Goal: Register for event/course: Sign up to attend an event or enroll in a course

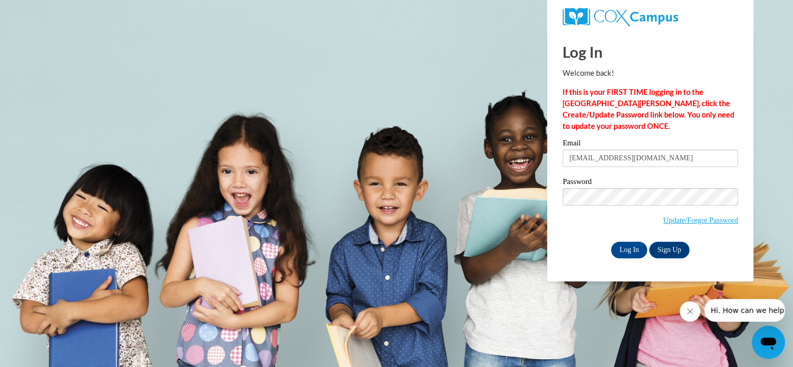
type input "[EMAIL_ADDRESS][DOMAIN_NAME]"
click at [611, 242] on input "Log In" at bounding box center [629, 250] width 36 height 17
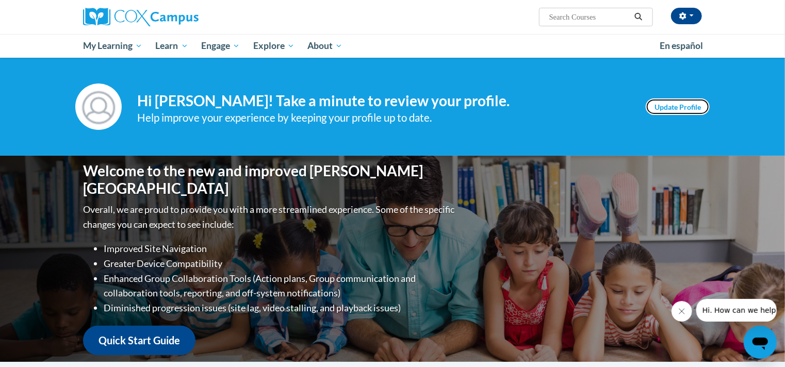
click at [667, 106] on link "Update Profile" at bounding box center [678, 107] width 64 height 17
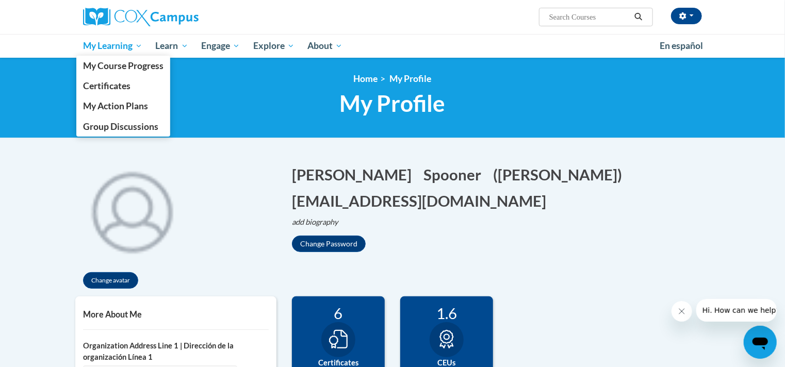
click at [123, 49] on span "My Learning" at bounding box center [112, 46] width 59 height 12
click at [130, 65] on span "My Course Progress" at bounding box center [123, 65] width 80 height 11
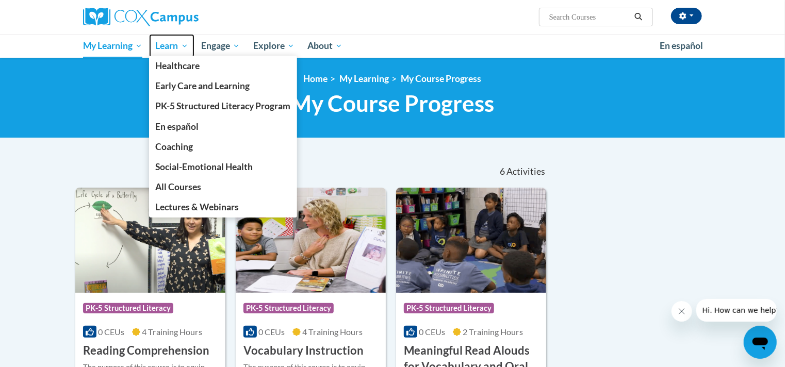
click at [175, 47] on span "Learn" at bounding box center [172, 46] width 32 height 12
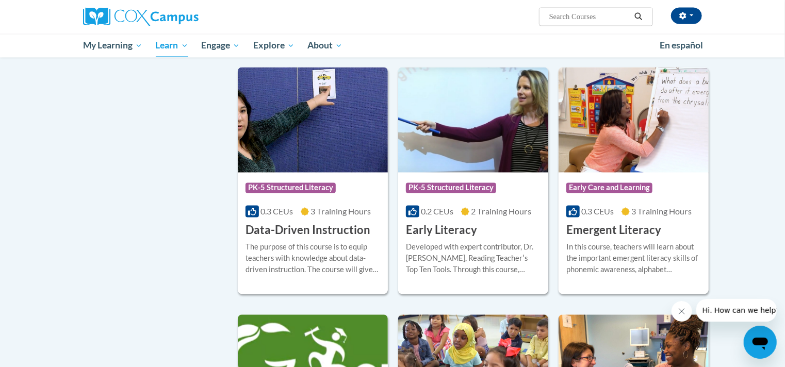
scroll to position [1083, 0]
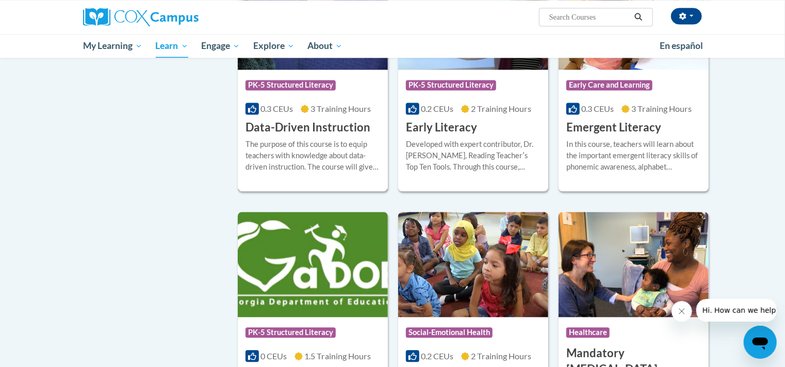
click at [338, 136] on h3 "Data-Driven Instruction" at bounding box center [307, 128] width 125 height 16
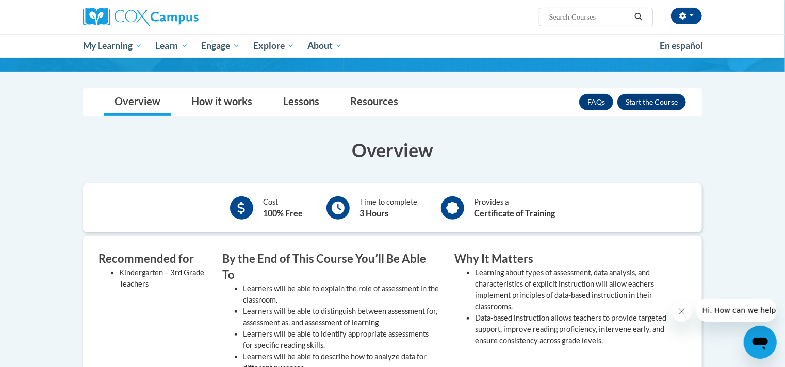
scroll to position [122, 0]
click at [651, 101] on button "Enroll" at bounding box center [651, 102] width 69 height 17
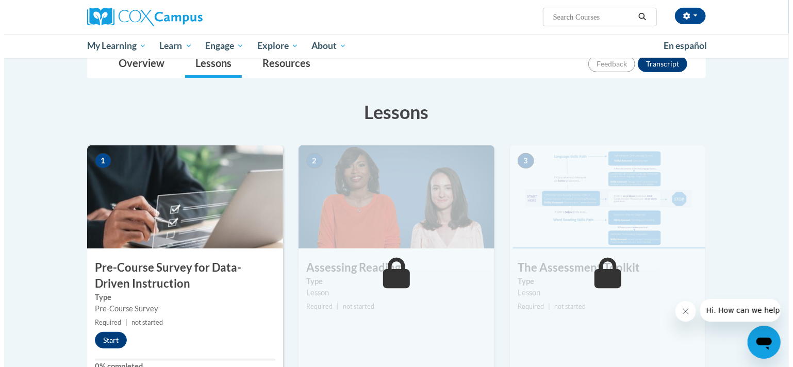
scroll to position [154, 0]
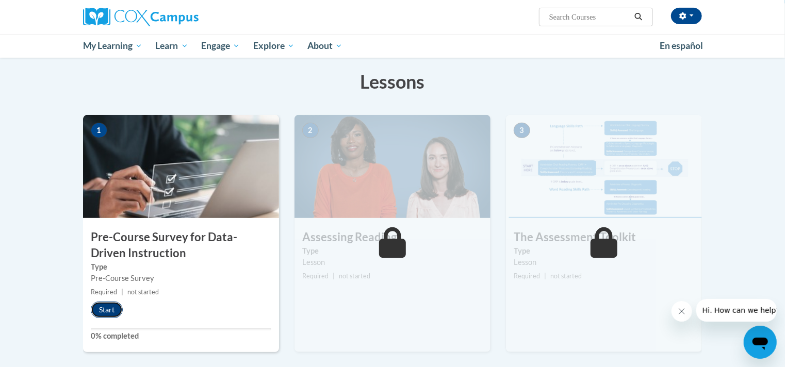
click at [92, 307] on button "Start" at bounding box center [107, 310] width 32 height 17
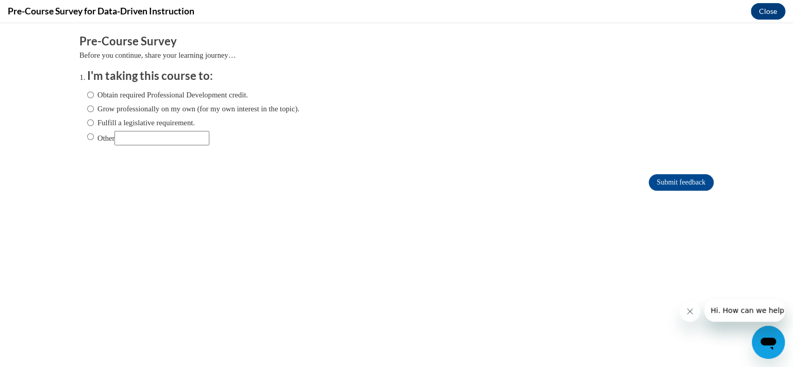
scroll to position [0, 0]
click at [221, 91] on label "Obtain required Professional Development credit." at bounding box center [167, 94] width 161 height 11
click at [94, 91] on input "Obtain required Professional Development credit." at bounding box center [90, 94] width 7 height 11
radio input "true"
click at [672, 184] on input "Submit feedback" at bounding box center [681, 182] width 65 height 17
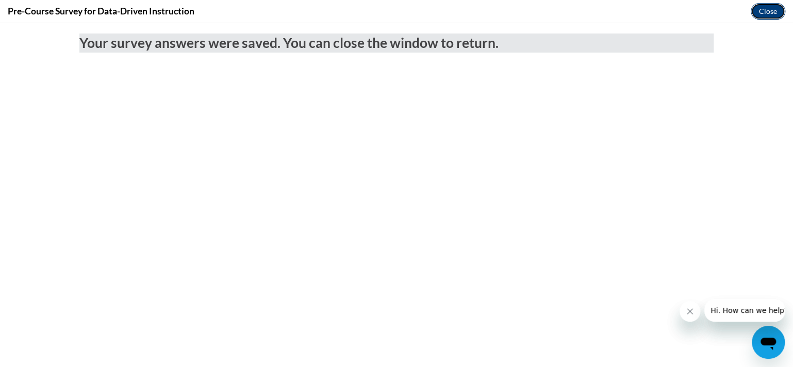
click at [772, 11] on button "Close" at bounding box center [768, 11] width 35 height 17
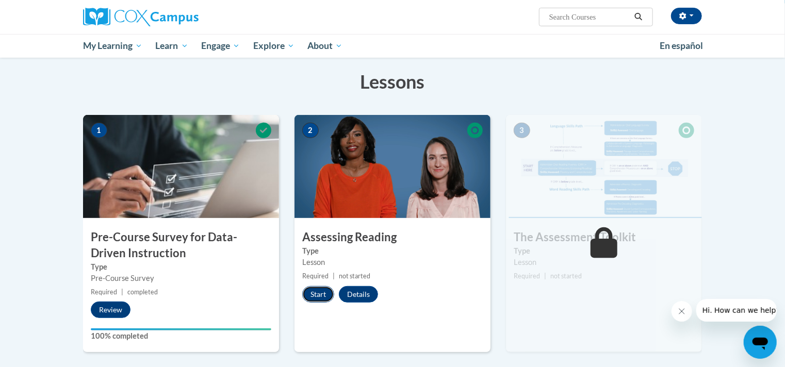
click at [306, 297] on button "Start" at bounding box center [318, 294] width 32 height 17
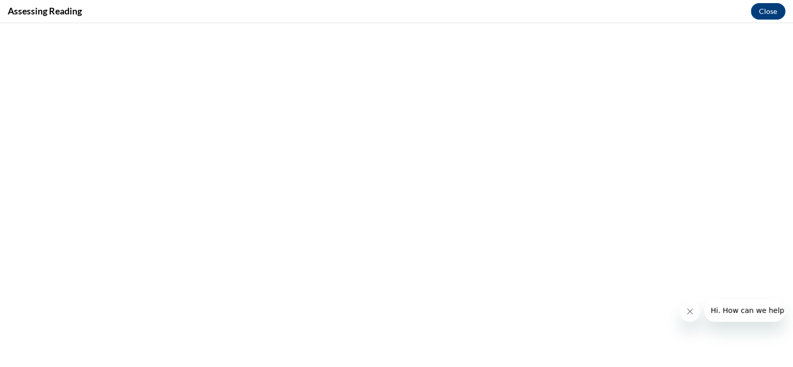
click at [690, 316] on button "Close message from company" at bounding box center [690, 311] width 21 height 21
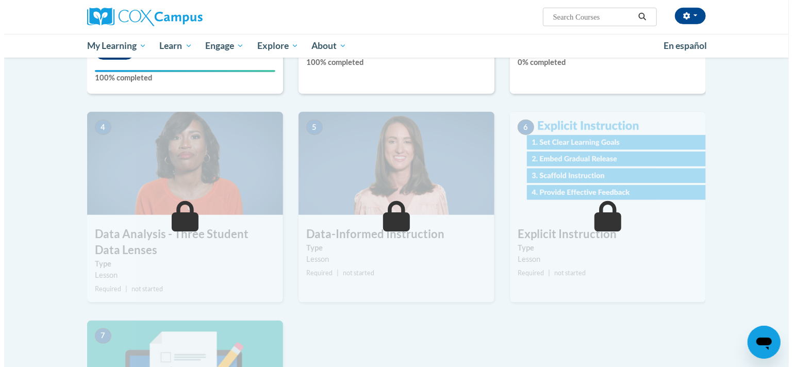
scroll to position [309, 0]
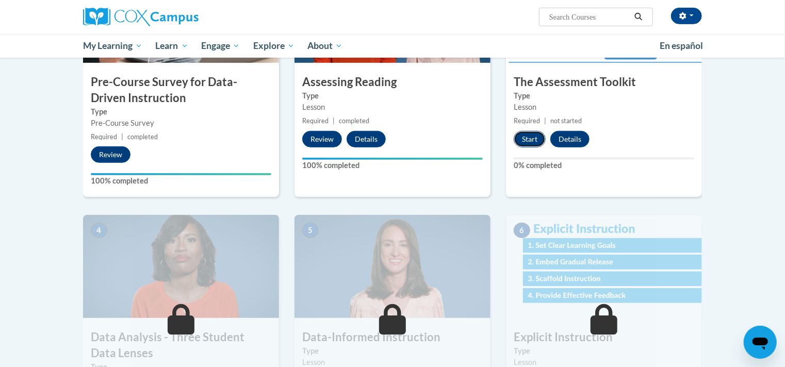
click at [525, 139] on button "Start" at bounding box center [530, 139] width 32 height 17
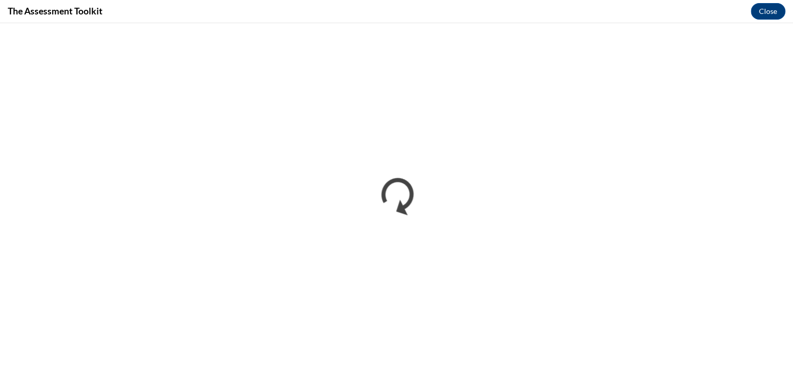
scroll to position [0, 0]
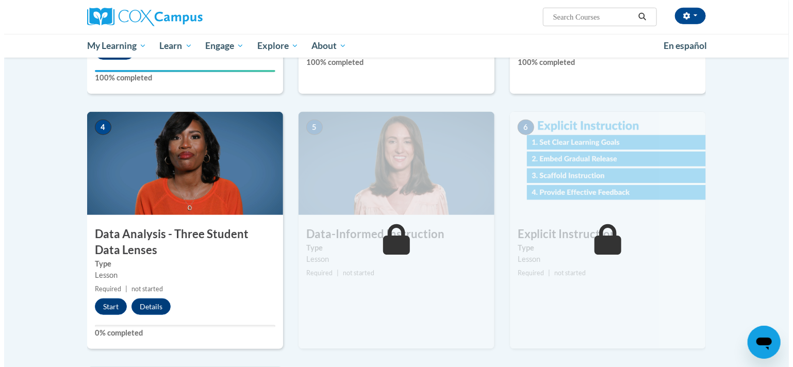
scroll to position [464, 0]
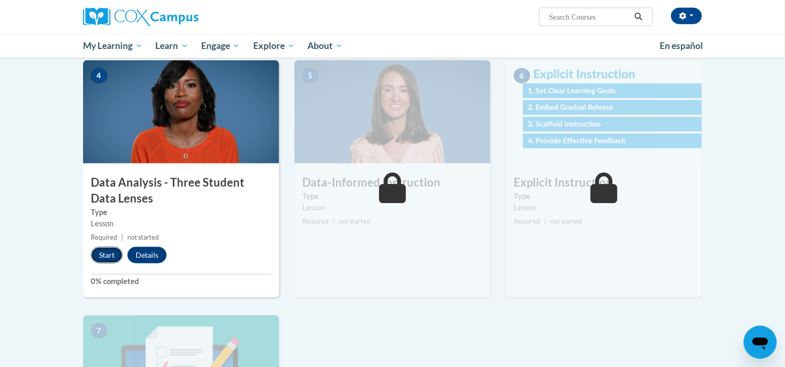
click at [111, 259] on button "Start" at bounding box center [107, 255] width 32 height 17
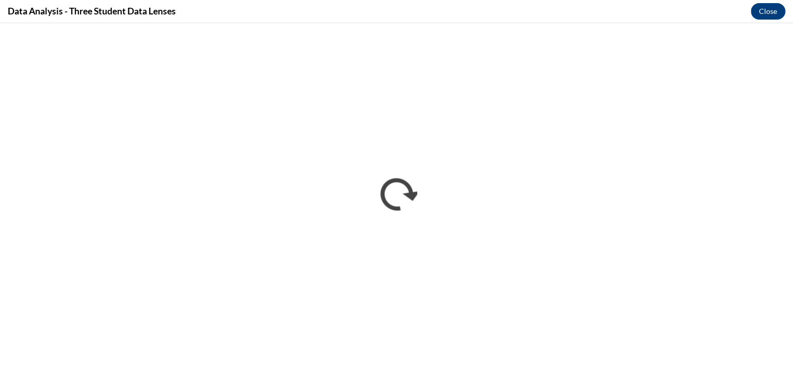
scroll to position [0, 0]
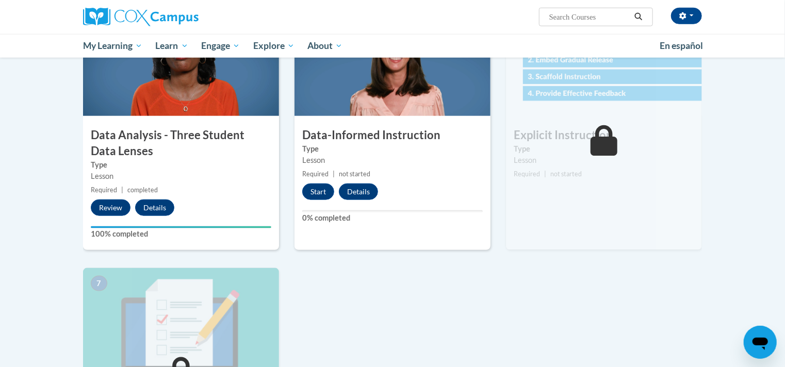
click at [642, 233] on div "6 Explicit Instruction Type Lesson Required | not started Start Details Feedback" at bounding box center [604, 131] width 196 height 237
click at [630, 245] on div "6 Explicit Instruction Type Lesson Required | not started Start Details Feedback" at bounding box center [604, 131] width 196 height 237
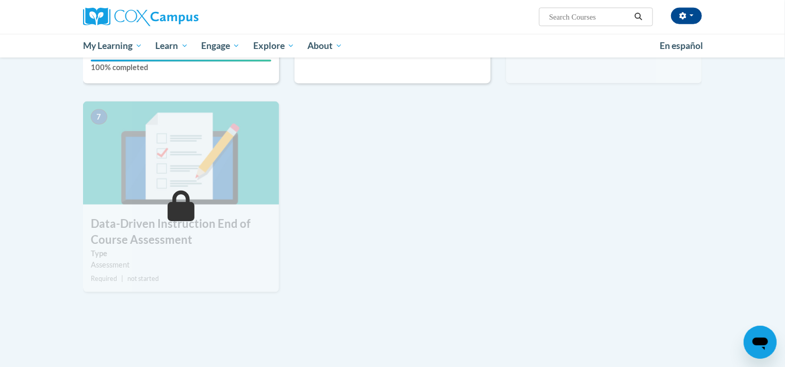
scroll to position [671, 0]
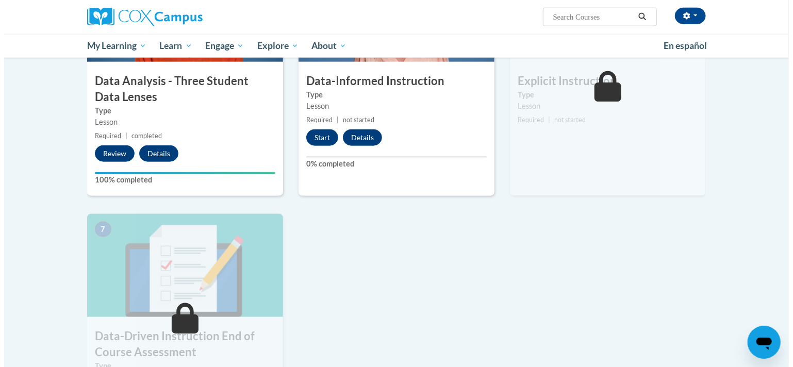
scroll to position [534, 0]
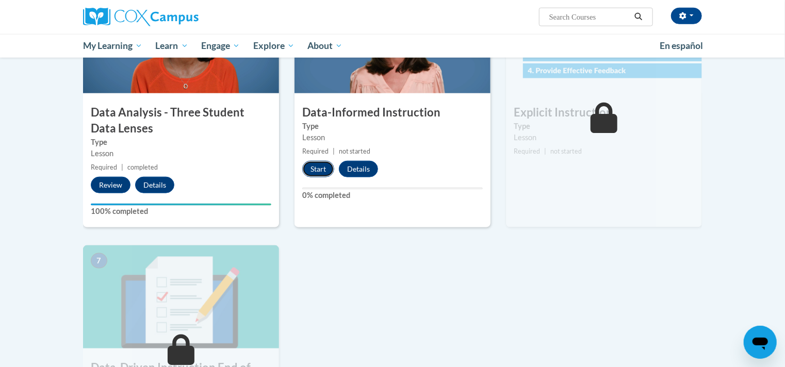
click at [321, 170] on button "Start" at bounding box center [318, 169] width 32 height 17
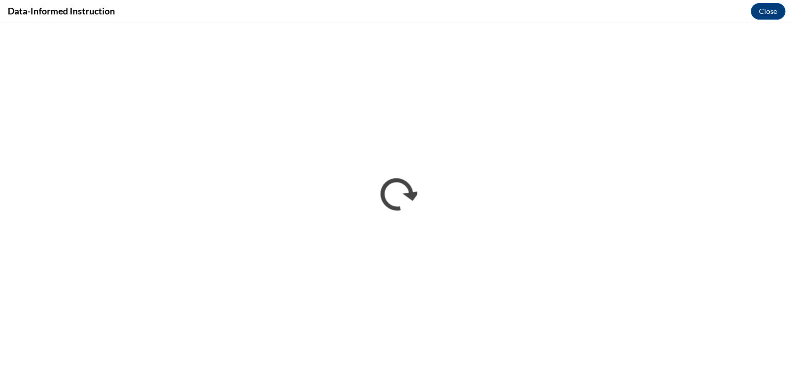
scroll to position [0, 0]
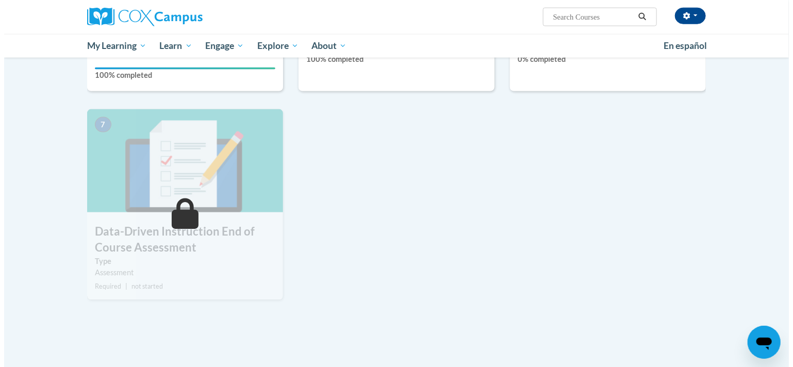
scroll to position [516, 0]
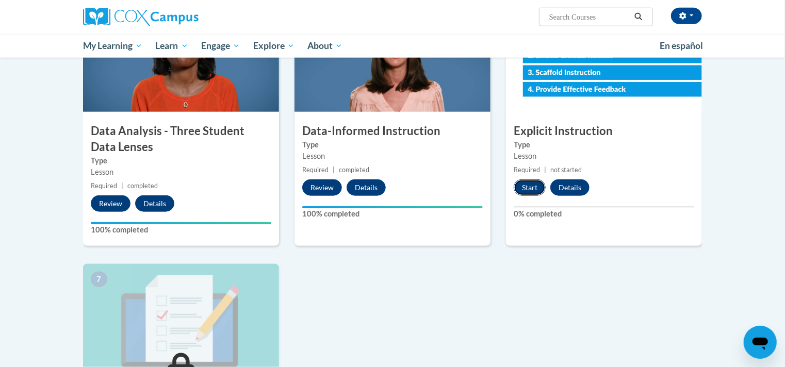
click at [530, 183] on button "Start" at bounding box center [530, 187] width 32 height 17
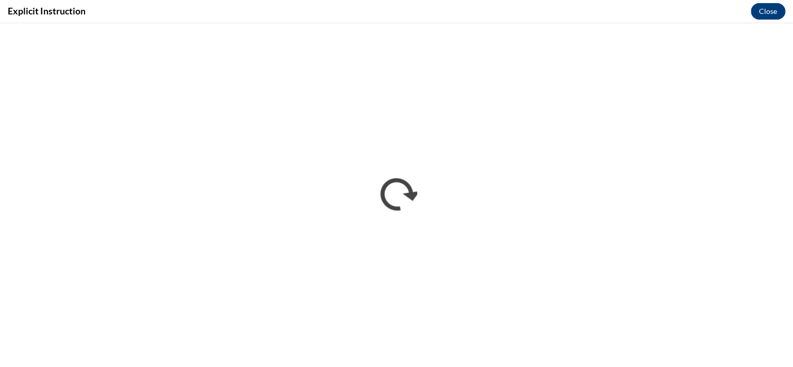
scroll to position [0, 0]
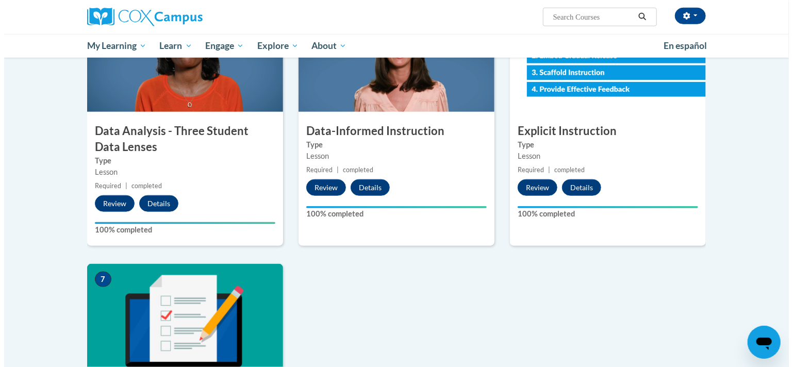
scroll to position [722, 0]
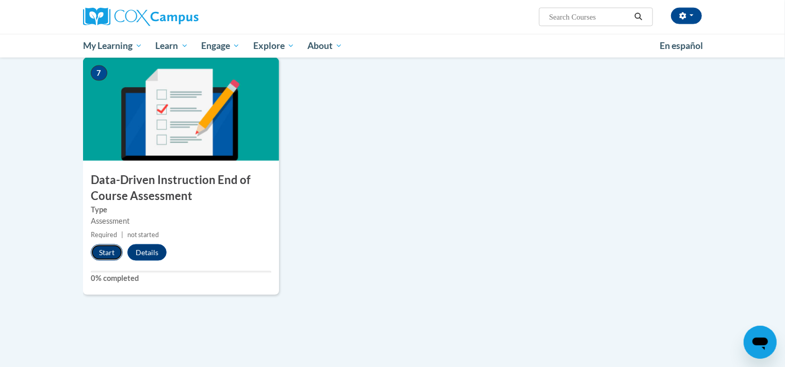
click at [110, 248] on button "Start" at bounding box center [107, 252] width 32 height 17
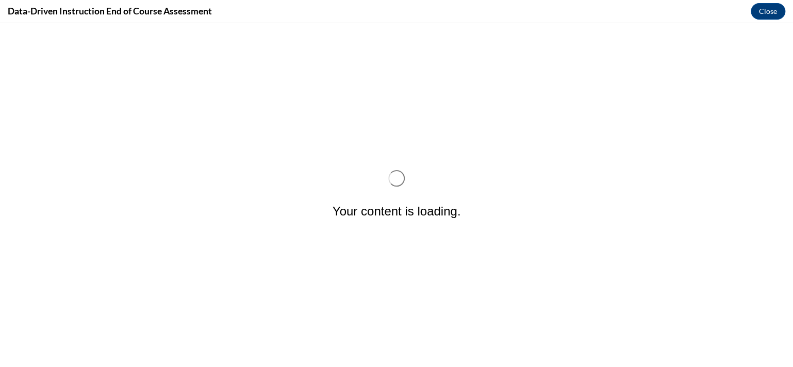
scroll to position [0, 0]
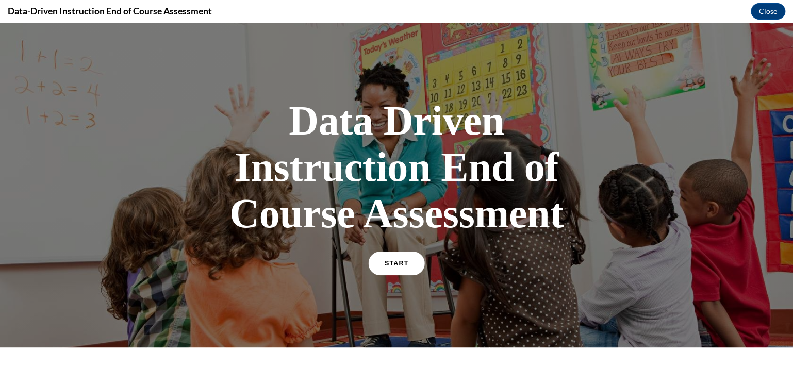
click at [406, 261] on link "START" at bounding box center [396, 264] width 56 height 24
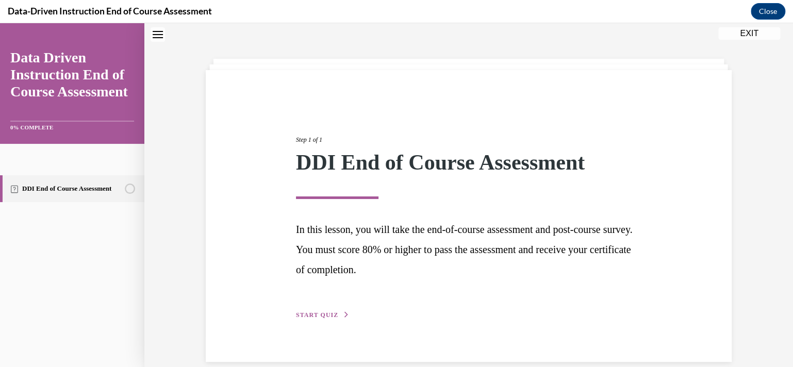
scroll to position [47, 0]
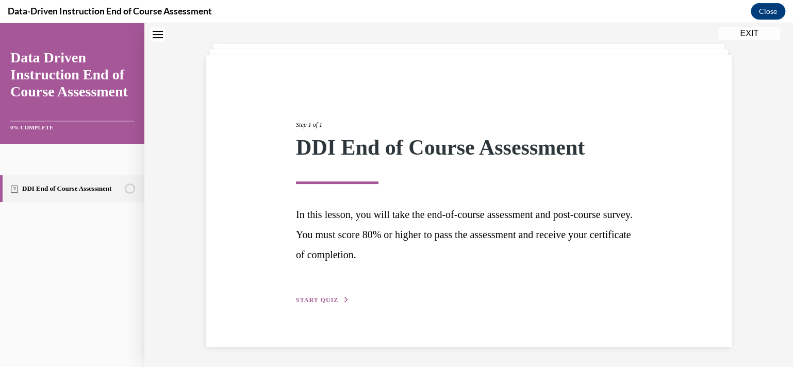
click at [326, 299] on span "START QUIZ" at bounding box center [317, 300] width 42 height 7
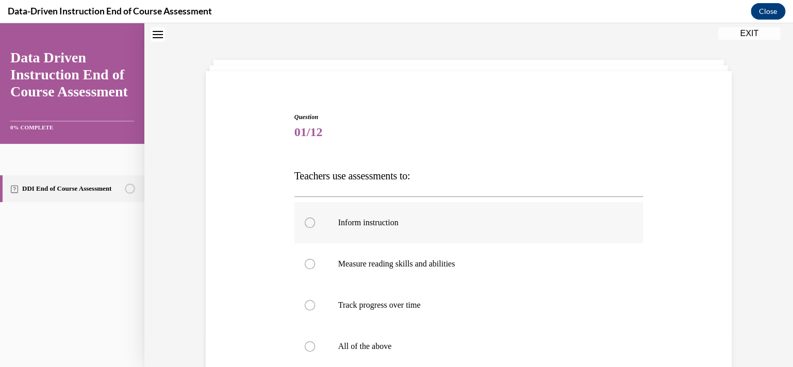
scroll to position [83, 0]
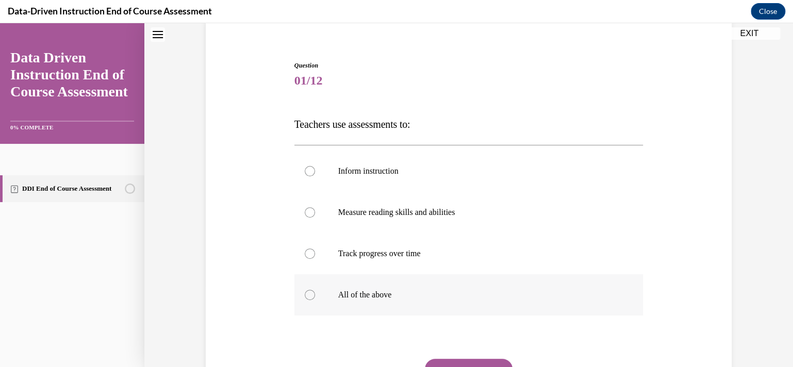
click at [476, 292] on p "All of the above" at bounding box center [478, 295] width 280 height 10
click at [315, 292] on input "All of the above" at bounding box center [310, 295] width 10 height 10
radio input "true"
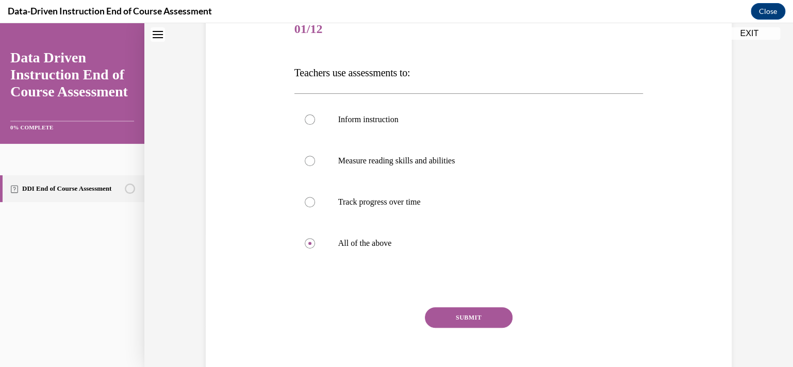
drag, startPoint x: 490, startPoint y: 320, endPoint x: 537, endPoint y: 285, distance: 58.3
click at [490, 320] on button "SUBMIT" at bounding box center [469, 317] width 88 height 21
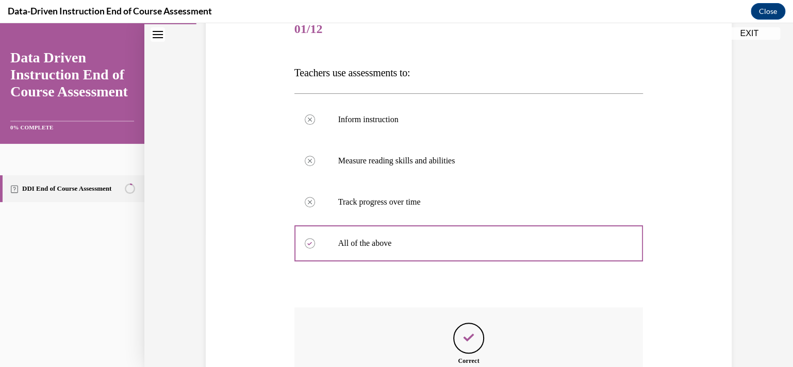
scroll to position [237, 0]
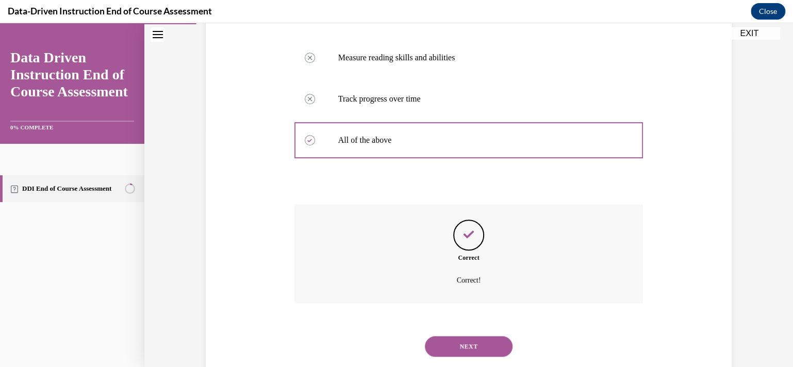
click at [474, 343] on button "NEXT" at bounding box center [469, 346] width 88 height 21
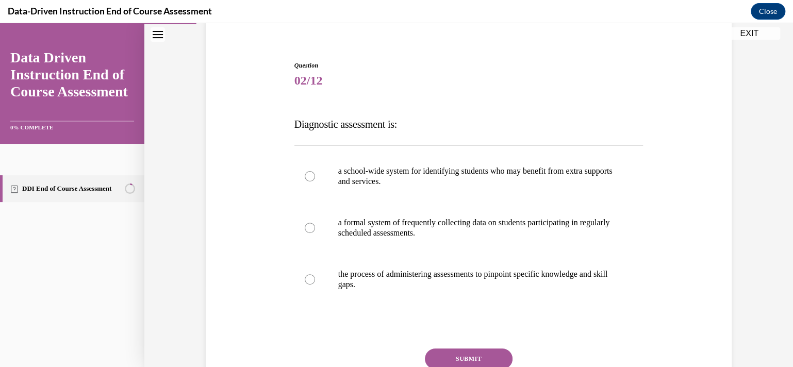
scroll to position [134, 0]
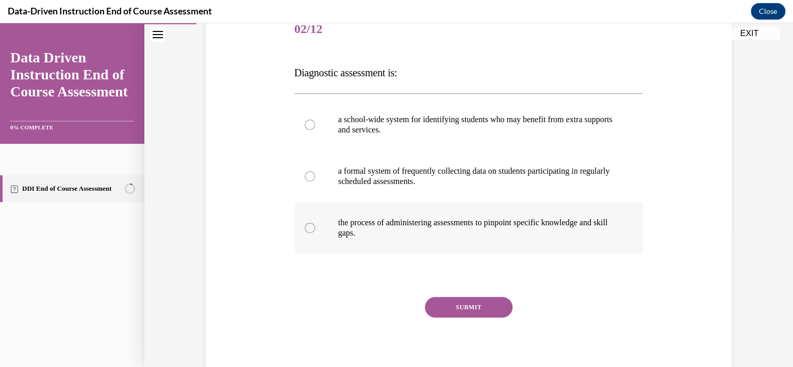
click at [422, 228] on p "the process of administering assessments to pinpoint specific knowledge and ski…" at bounding box center [478, 228] width 280 height 21
click at [315, 228] on input "the process of administering assessments to pinpoint specific knowledge and ski…" at bounding box center [310, 228] width 10 height 10
radio input "true"
click at [462, 313] on button "SUBMIT" at bounding box center [469, 307] width 88 height 21
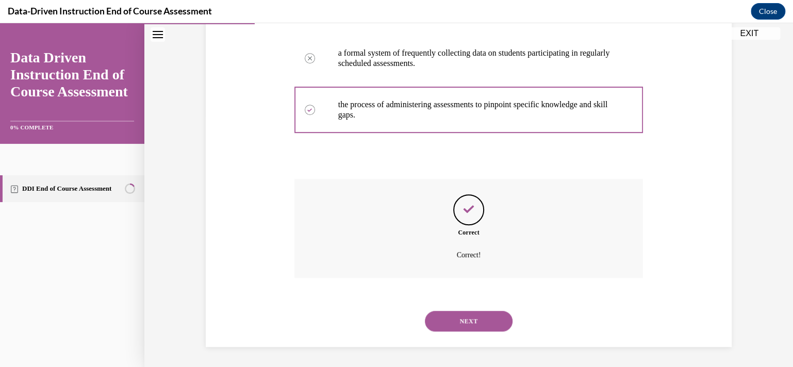
click at [492, 315] on button "NEXT" at bounding box center [469, 321] width 88 height 21
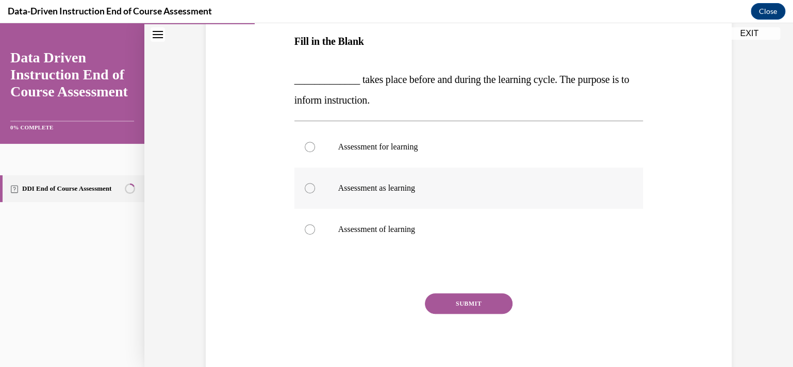
scroll to position [62, 0]
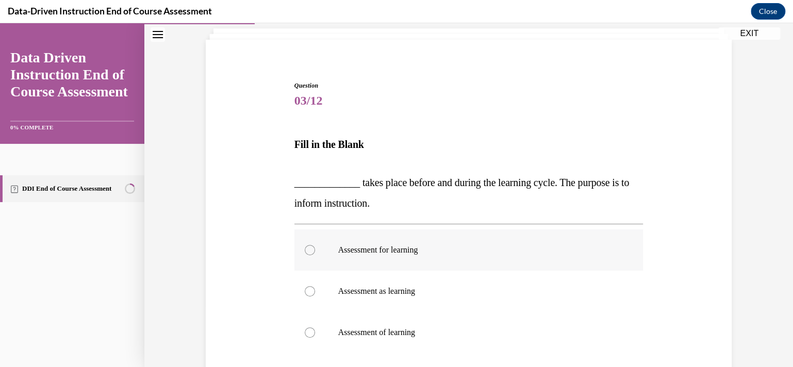
click at [448, 260] on label "Assessment for learning" at bounding box center [468, 249] width 349 height 41
click at [315, 255] on input "Assessment for learning" at bounding box center [310, 250] width 10 height 10
radio input "true"
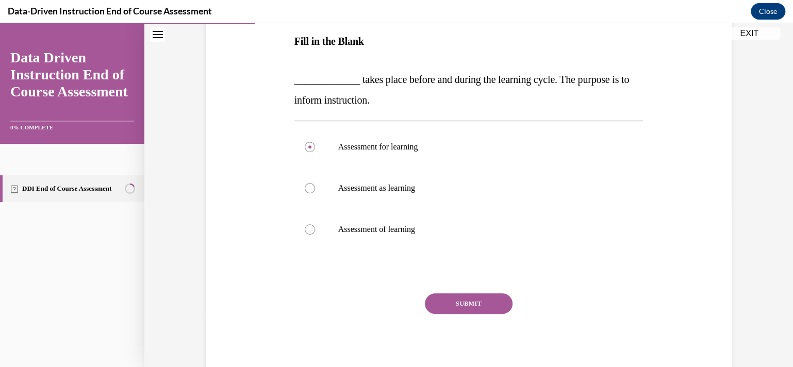
click at [478, 303] on button "SUBMIT" at bounding box center [469, 303] width 88 height 21
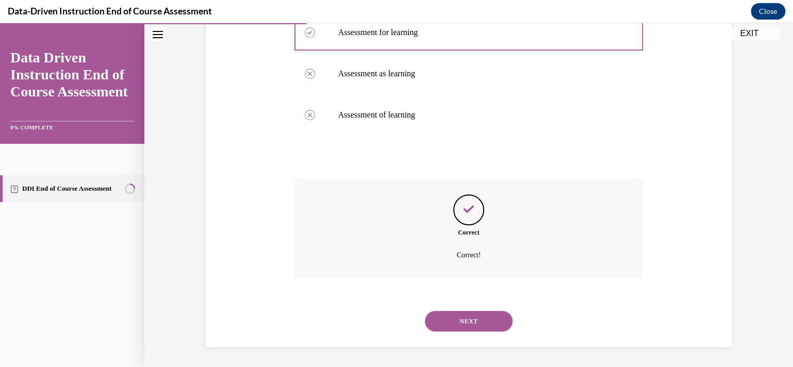
click at [487, 317] on button "NEXT" at bounding box center [469, 321] width 88 height 21
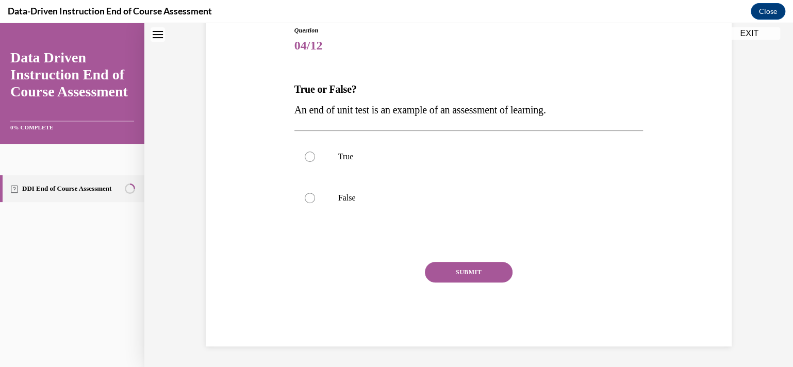
scroll to position [31, 0]
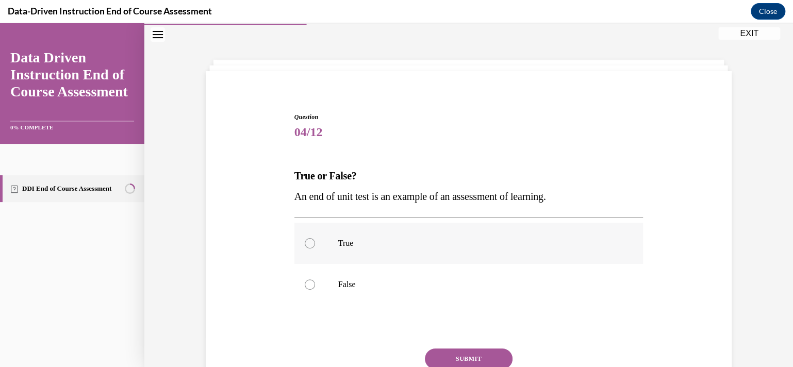
click at [342, 243] on p "True" at bounding box center [478, 243] width 280 height 10
click at [315, 243] on input "True" at bounding box center [310, 243] width 10 height 10
radio input "true"
click at [488, 355] on button "SUBMIT" at bounding box center [469, 359] width 88 height 21
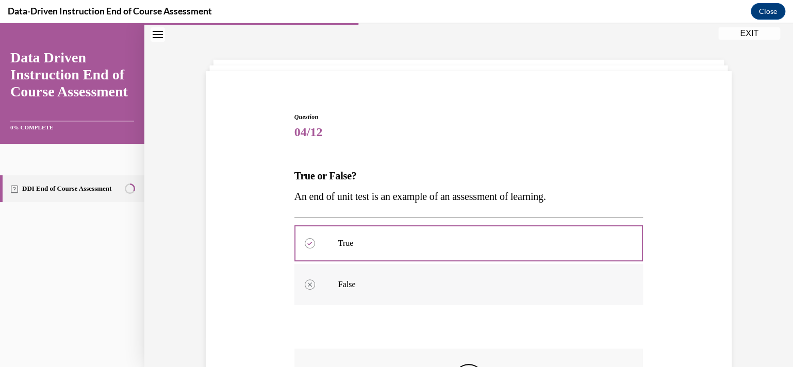
scroll to position [201, 0]
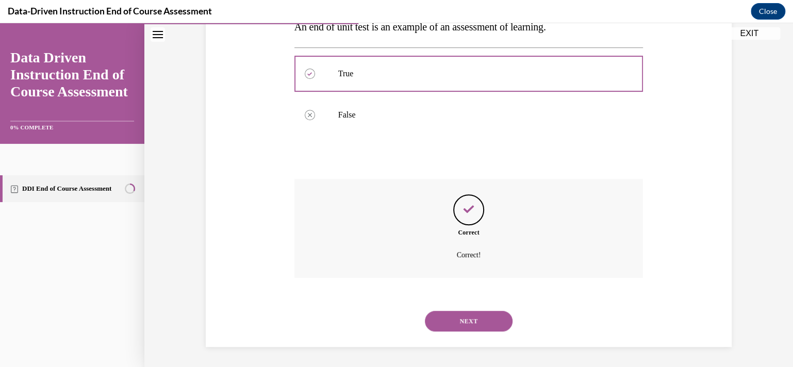
click at [509, 237] on div "Correct Correct!" at bounding box center [468, 228] width 349 height 99
click at [460, 322] on button "NEXT" at bounding box center [469, 321] width 88 height 21
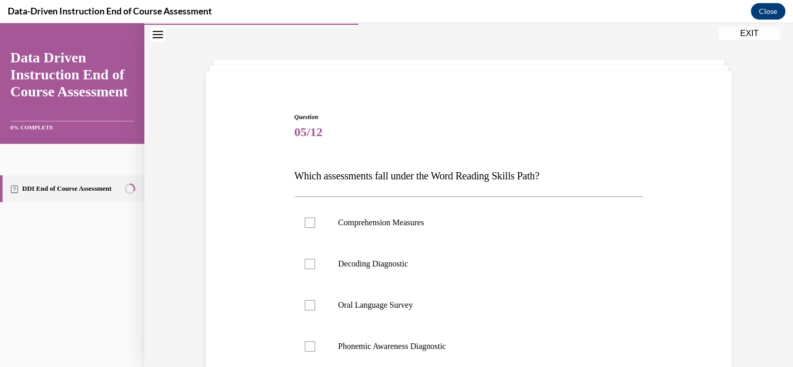
scroll to position [83, 0]
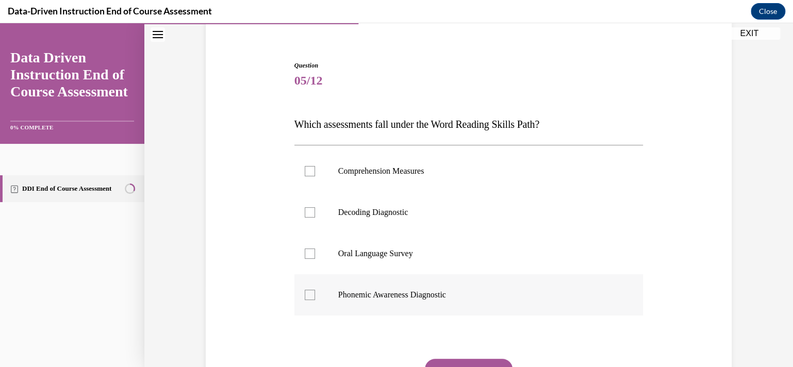
click at [423, 299] on p "Phonemic Awareness Diagnostic" at bounding box center [478, 295] width 280 height 10
click at [315, 299] on input "Phonemic Awareness Diagnostic" at bounding box center [310, 295] width 10 height 10
checkbox input "true"
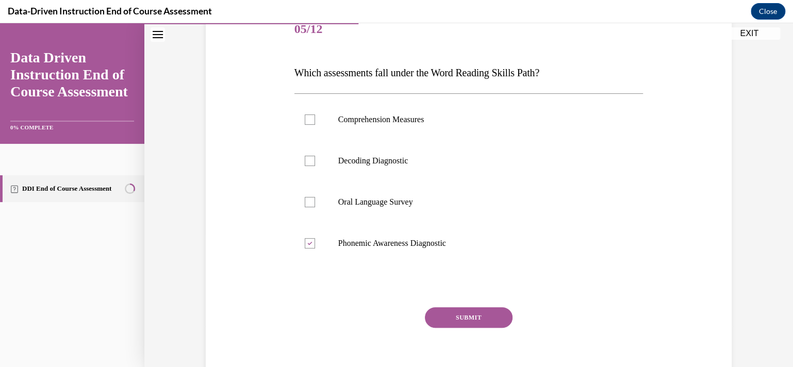
click at [481, 317] on button "SUBMIT" at bounding box center [469, 317] width 88 height 21
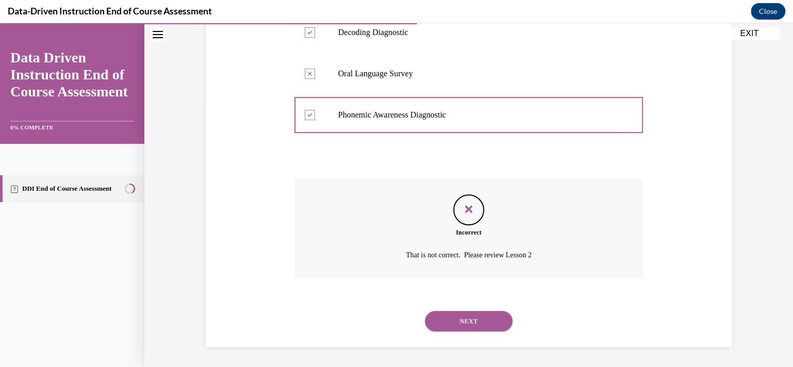
click at [493, 324] on button "NEXT" at bounding box center [469, 321] width 88 height 21
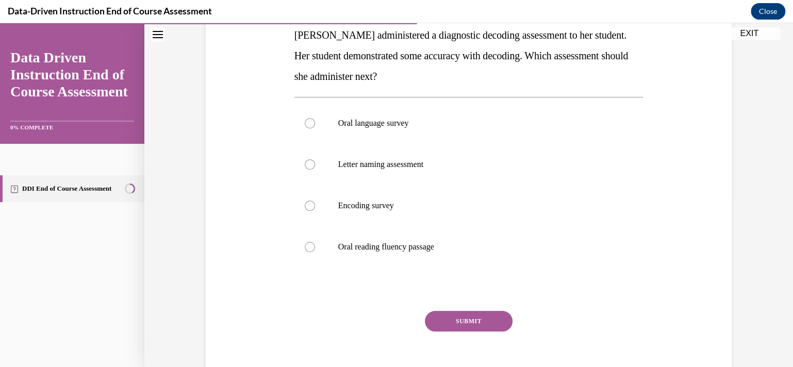
scroll to position [172, 0]
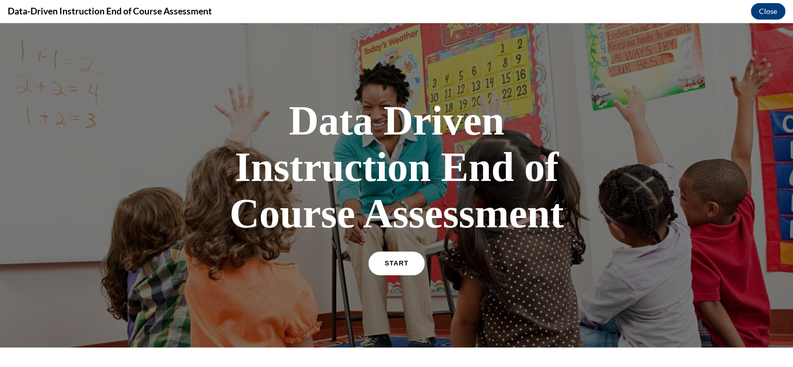
click at [402, 256] on link "START" at bounding box center [396, 264] width 56 height 24
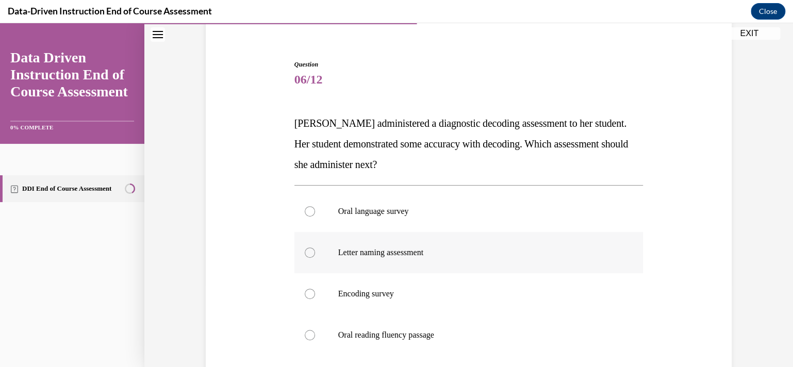
scroll to position [135, 0]
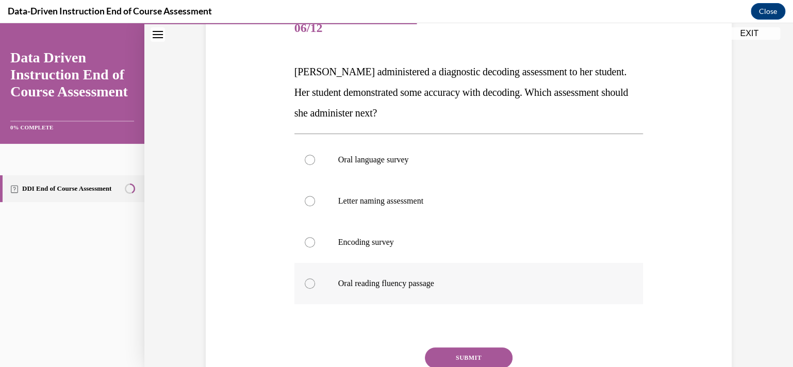
click at [408, 278] on p "Oral reading fluency passage" at bounding box center [478, 283] width 280 height 10
click at [315, 278] on input "Oral reading fluency passage" at bounding box center [310, 283] width 10 height 10
radio input "true"
click at [455, 360] on button "SUBMIT" at bounding box center [469, 358] width 88 height 21
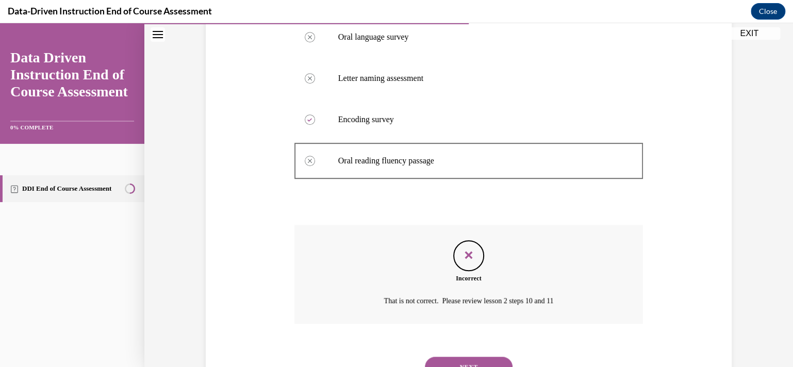
scroll to position [304, 0]
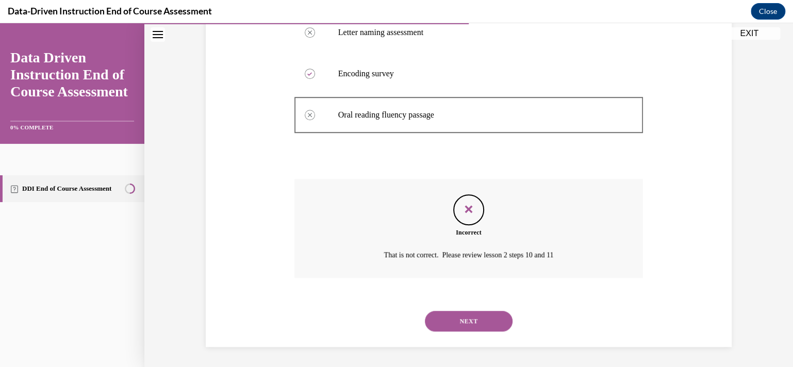
click at [75, 191] on link "DDI End of Course Assessment" at bounding box center [72, 188] width 144 height 27
click at [753, 32] on button "EXIT" at bounding box center [749, 33] width 62 height 12
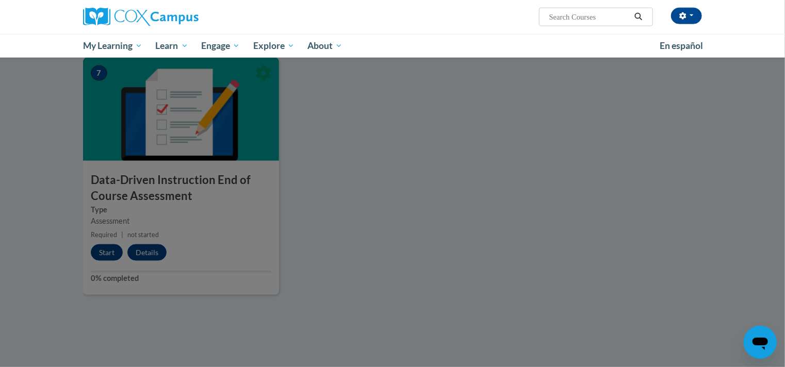
click at [107, 253] on div at bounding box center [392, 183] width 785 height 367
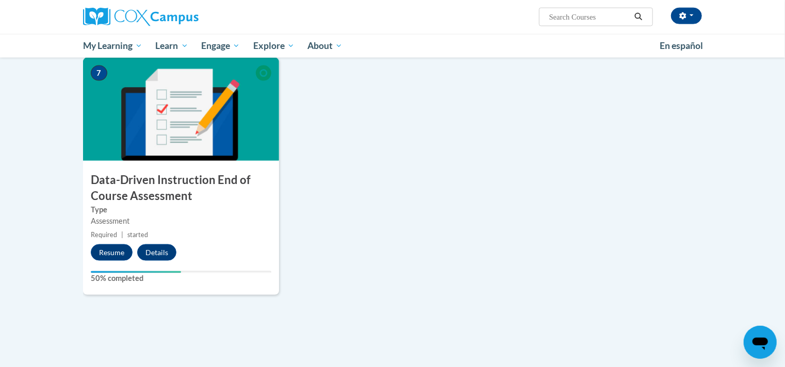
click at [101, 249] on button "Resume" at bounding box center [112, 252] width 42 height 17
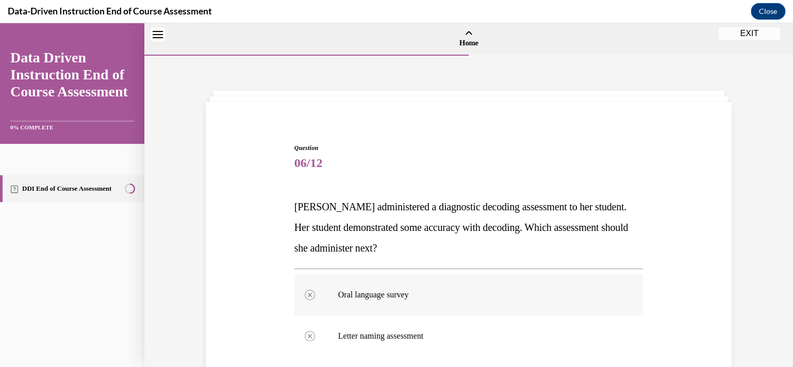
scroll to position [32, 0]
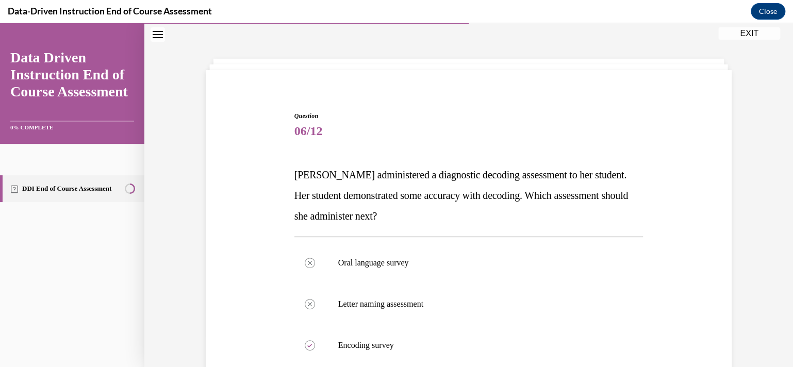
click at [108, 189] on link "DDI End of Course Assessment" at bounding box center [72, 188] width 144 height 27
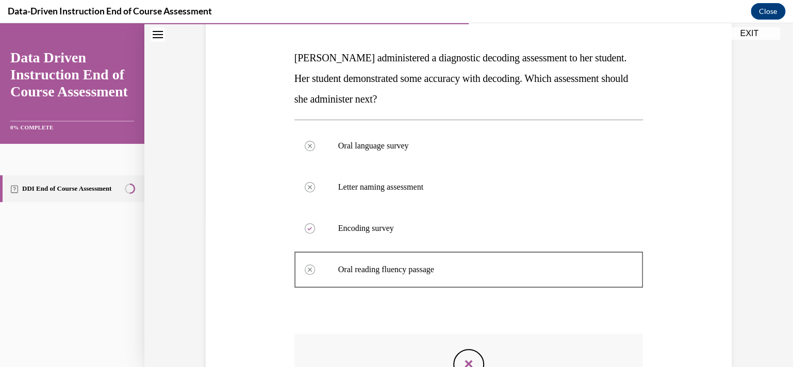
scroll to position [304, 0]
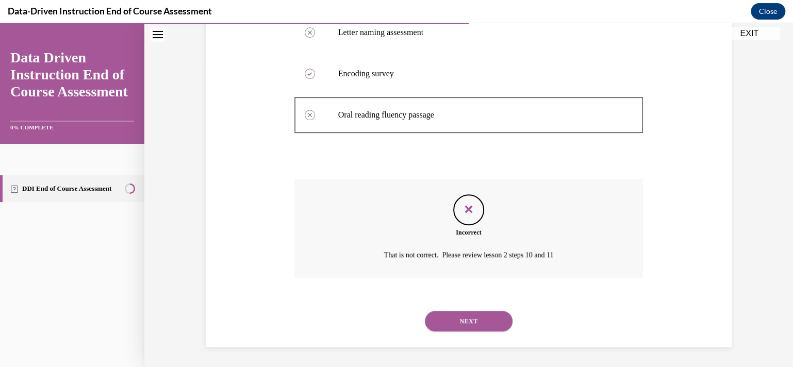
drag, startPoint x: 481, startPoint y: 320, endPoint x: 528, endPoint y: 177, distance: 150.0
click at [481, 319] on button "NEXT" at bounding box center [469, 321] width 88 height 21
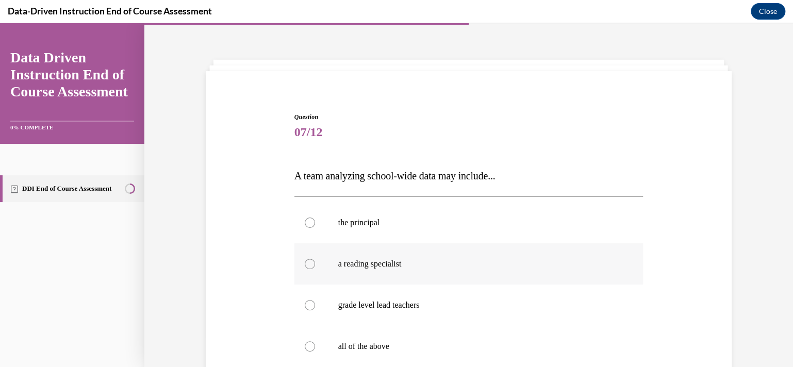
scroll to position [83, 0]
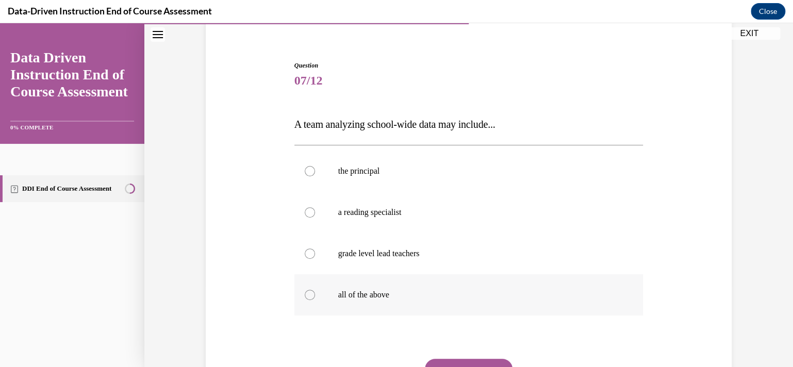
click at [469, 292] on p "all of the above" at bounding box center [478, 295] width 280 height 10
click at [315, 292] on input "all of the above" at bounding box center [310, 295] width 10 height 10
radio input "true"
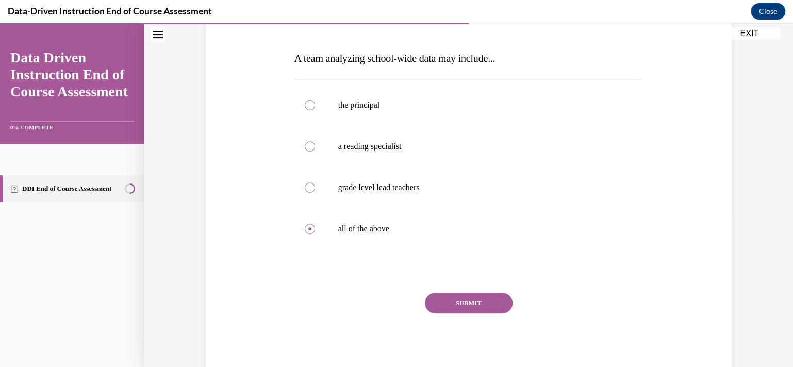
click at [463, 305] on button "SUBMIT" at bounding box center [469, 303] width 88 height 21
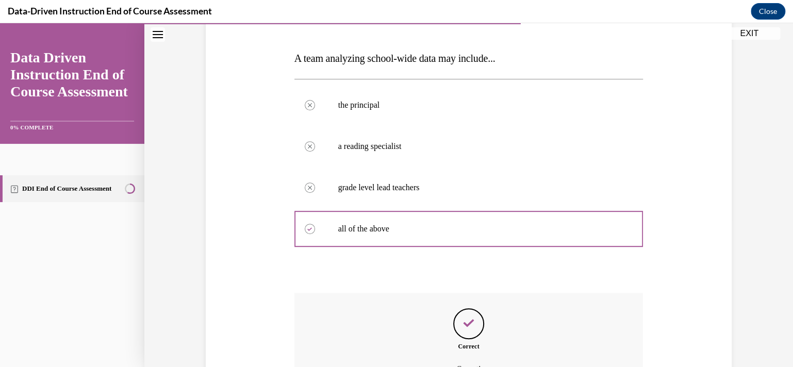
scroll to position [263, 0]
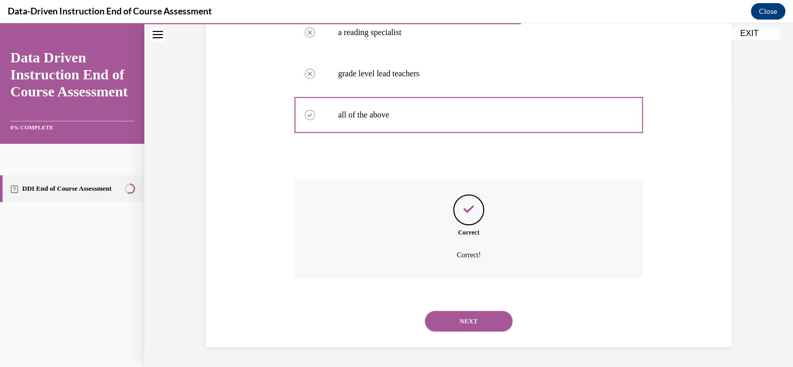
click at [481, 318] on button "NEXT" at bounding box center [469, 321] width 88 height 21
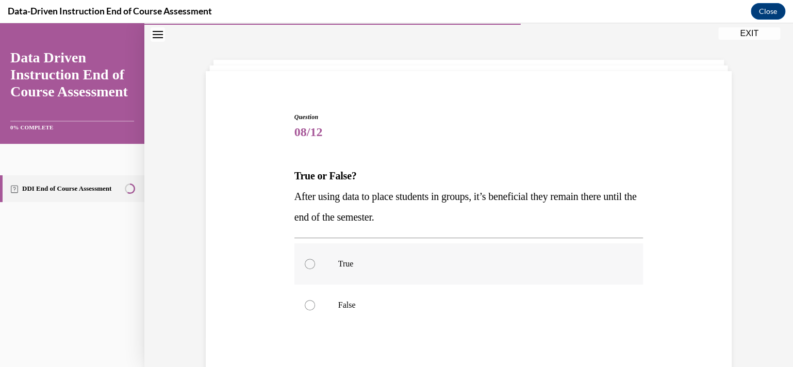
scroll to position [107, 0]
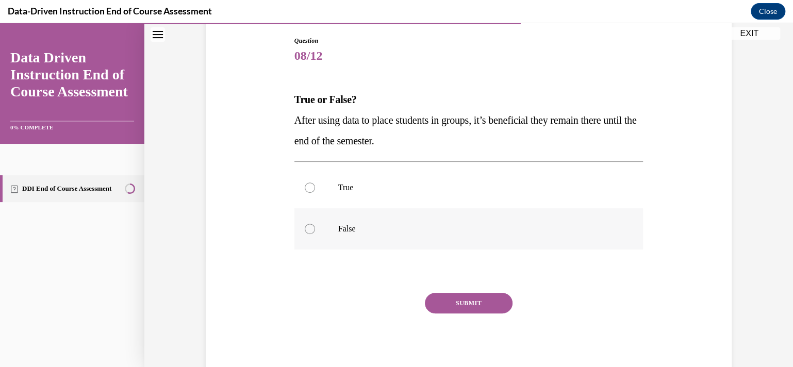
click at [493, 231] on p "False" at bounding box center [478, 229] width 280 height 10
click at [315, 231] on input "False" at bounding box center [310, 229] width 10 height 10
radio input "true"
click at [484, 303] on button "SUBMIT" at bounding box center [469, 303] width 88 height 21
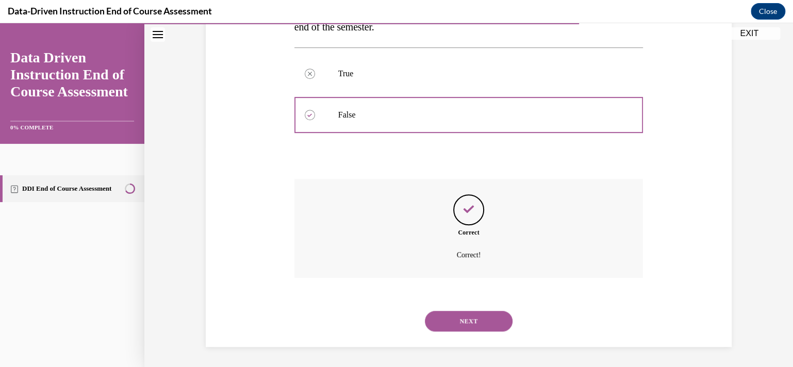
click at [446, 319] on button "NEXT" at bounding box center [469, 321] width 88 height 21
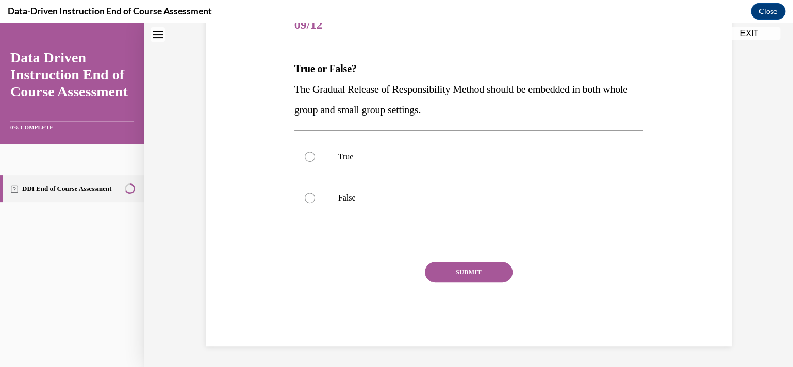
scroll to position [31, 0]
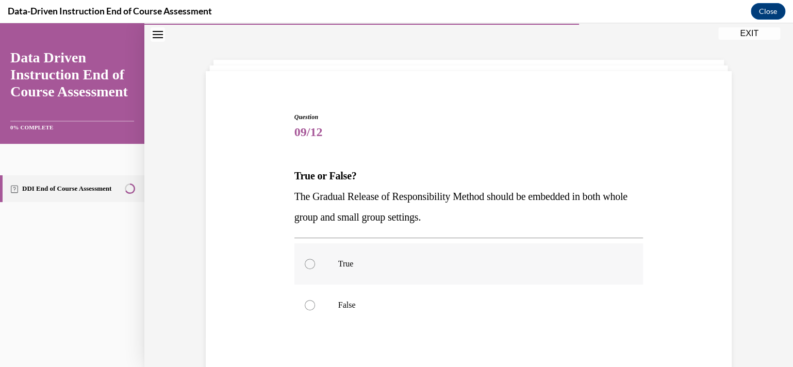
click at [363, 260] on p "True" at bounding box center [478, 264] width 280 height 10
click at [315, 260] on input "True" at bounding box center [310, 264] width 10 height 10
radio input "true"
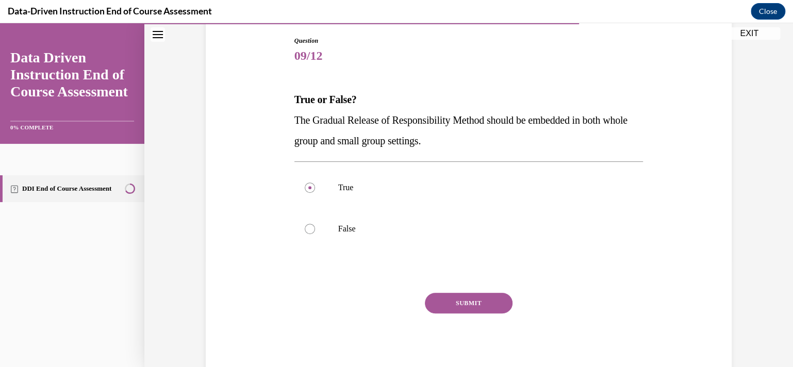
click at [465, 307] on button "SUBMIT" at bounding box center [469, 303] width 88 height 21
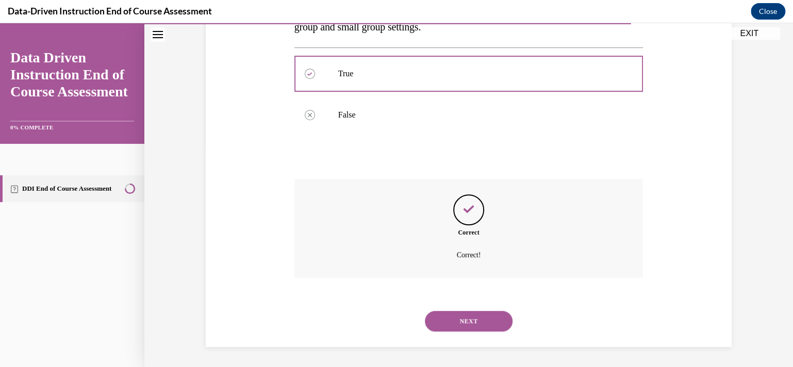
click at [495, 320] on button "NEXT" at bounding box center [469, 321] width 88 height 21
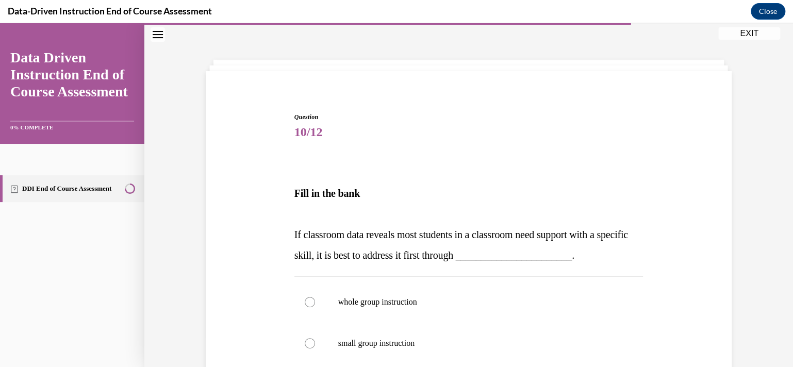
scroll to position [83, 0]
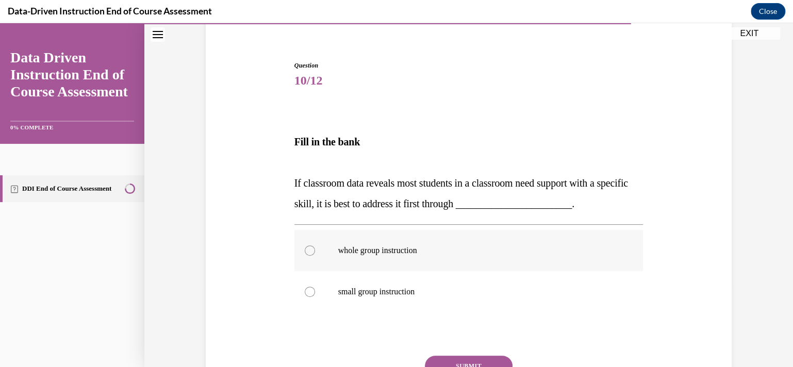
click at [576, 256] on label "whole group instruction" at bounding box center [468, 250] width 349 height 41
click at [315, 256] on input "whole group instruction" at bounding box center [310, 250] width 10 height 10
radio input "true"
click at [492, 359] on button "SUBMIT" at bounding box center [469, 366] width 88 height 21
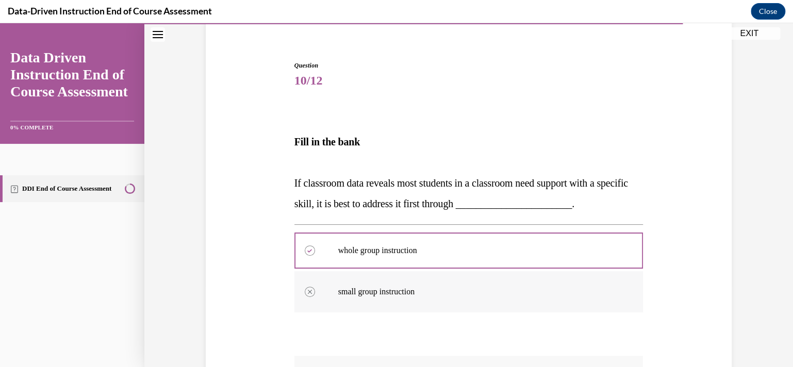
scroll to position [186, 0]
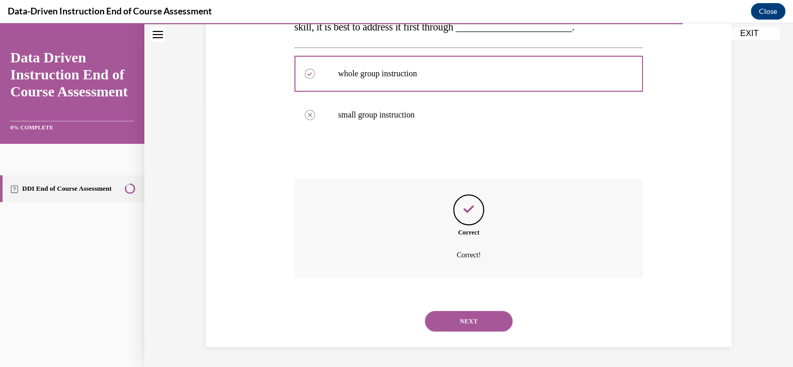
click at [496, 312] on button "NEXT" at bounding box center [469, 321] width 88 height 21
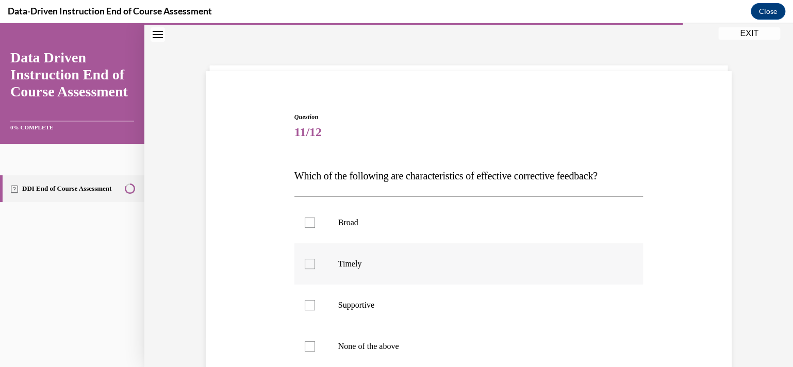
scroll to position [83, 0]
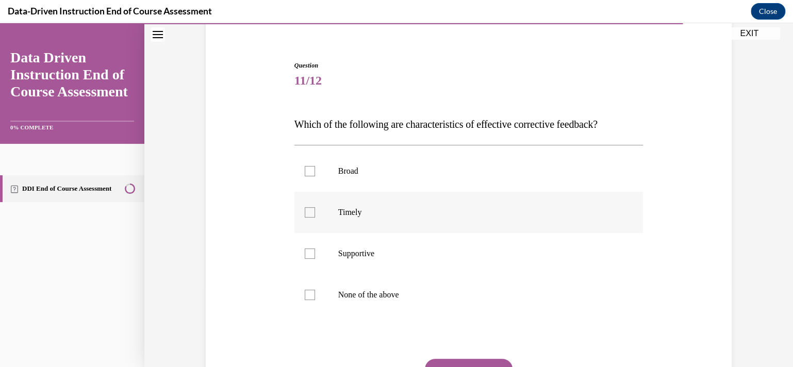
click at [551, 209] on p "Timely" at bounding box center [478, 212] width 280 height 10
click at [315, 209] on input "Timely" at bounding box center [310, 212] width 10 height 10
checkbox input "true"
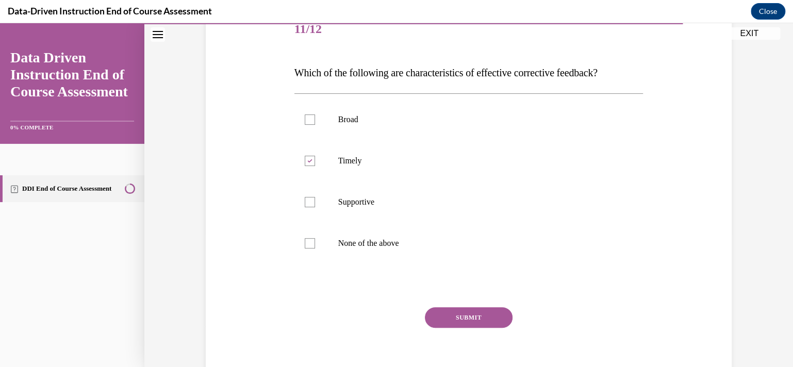
click at [505, 312] on button "SUBMIT" at bounding box center [469, 317] width 88 height 21
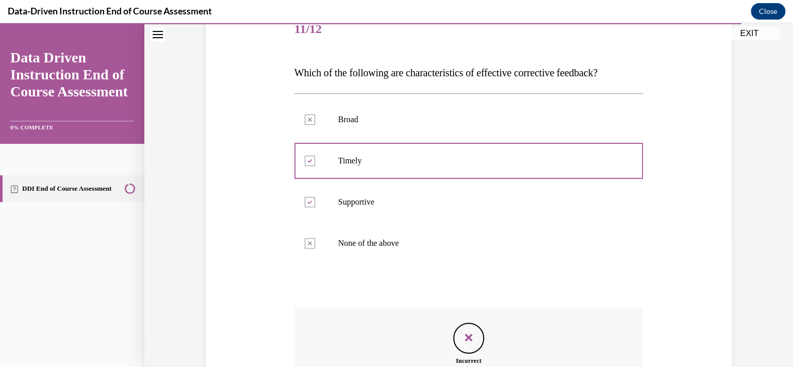
scroll to position [263, 0]
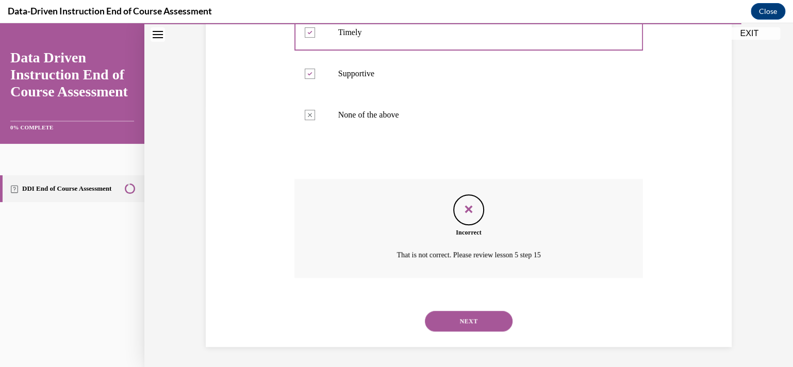
click at [491, 318] on button "NEXT" at bounding box center [469, 321] width 88 height 21
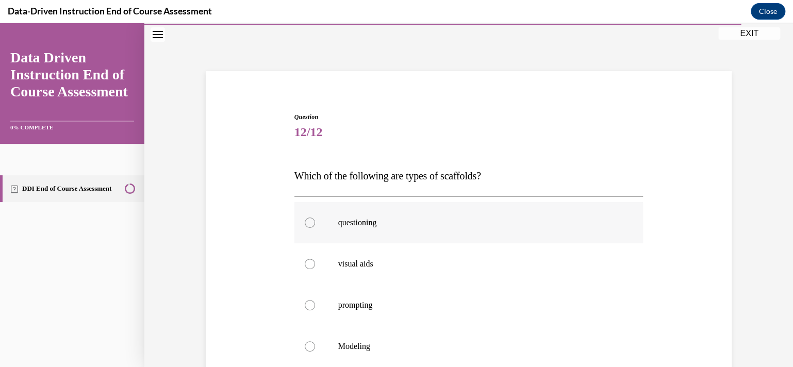
scroll to position [134, 0]
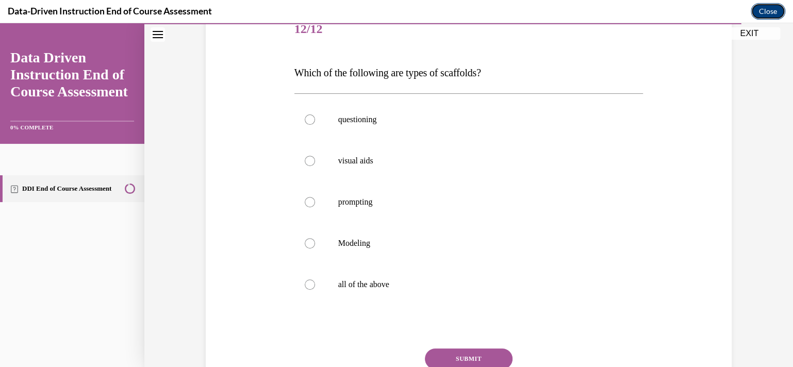
click at [782, 7] on button "Close" at bounding box center [768, 11] width 35 height 17
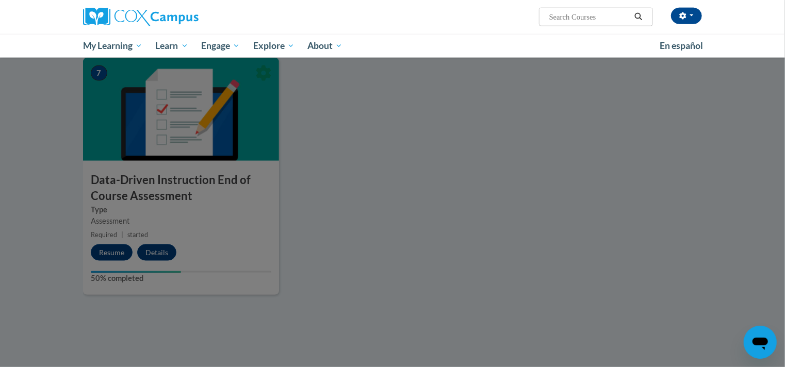
click at [117, 250] on div at bounding box center [392, 183] width 785 height 367
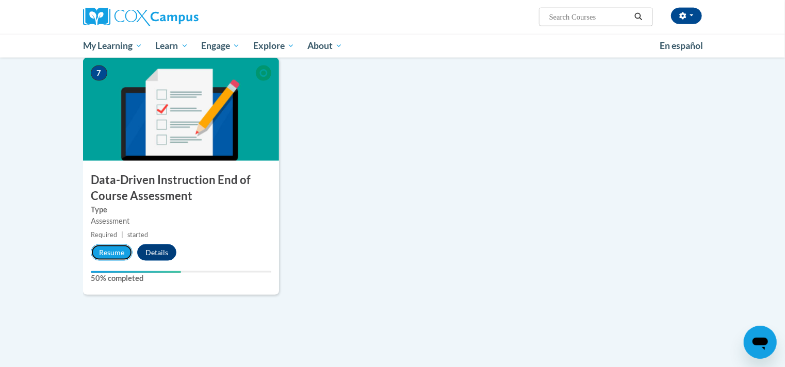
click at [119, 257] on button "Resume" at bounding box center [112, 252] width 42 height 17
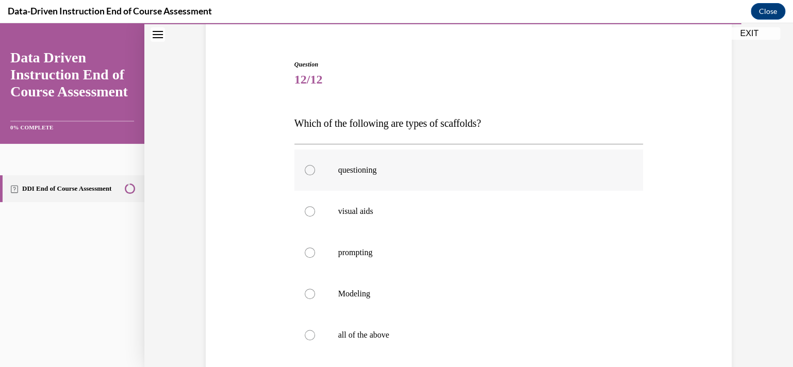
scroll to position [135, 0]
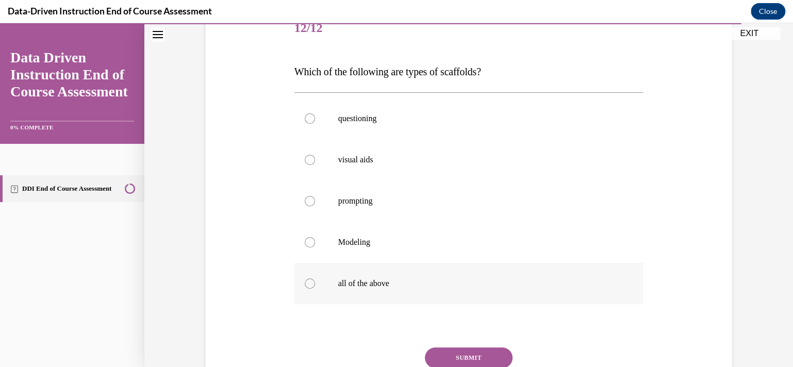
click at [390, 282] on p "all of the above" at bounding box center [478, 283] width 280 height 10
click at [315, 282] on input "all of the above" at bounding box center [310, 283] width 10 height 10
radio input "true"
click at [449, 350] on button "SUBMIT" at bounding box center [469, 358] width 88 height 21
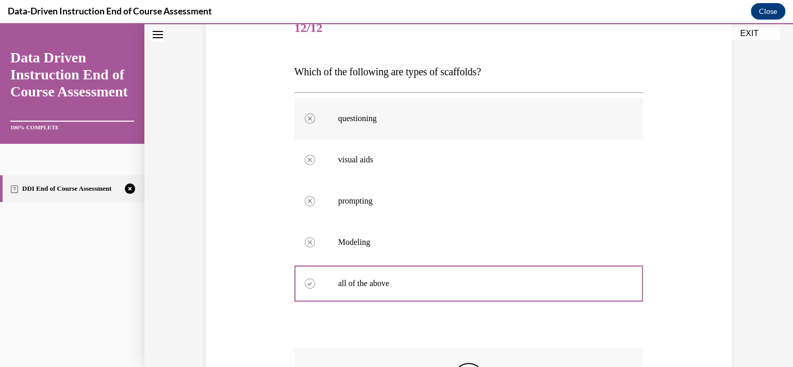
scroll to position [290, 0]
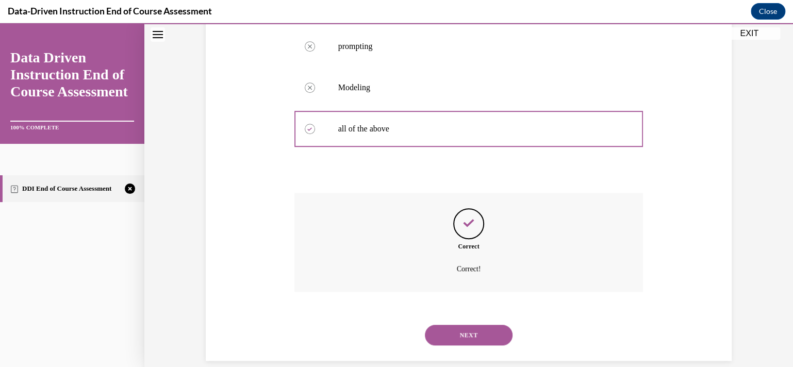
click at [485, 328] on button "NEXT" at bounding box center [469, 335] width 88 height 21
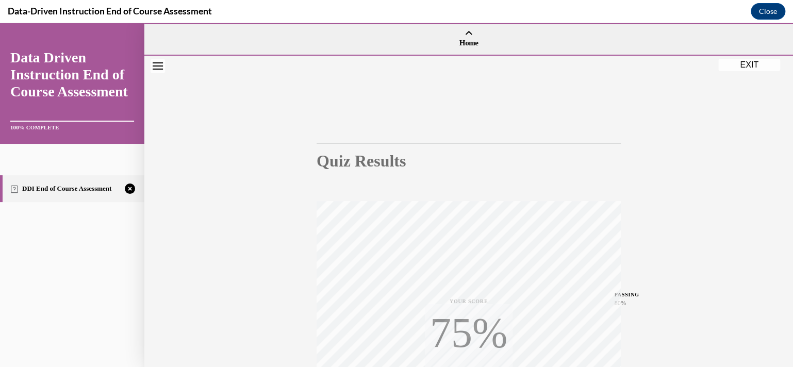
scroll to position [184, 0]
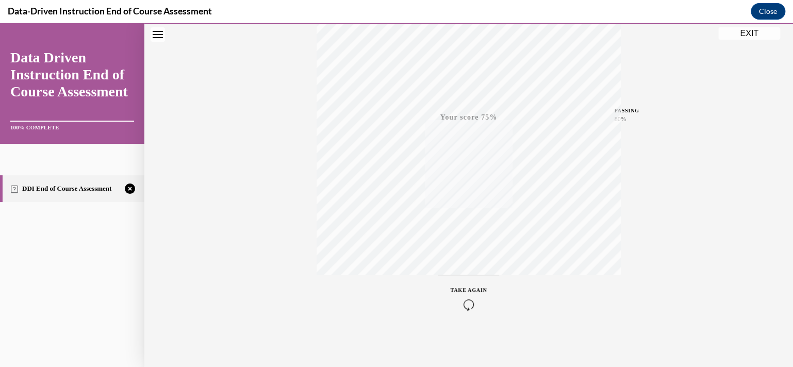
click at [470, 306] on icon "button" at bounding box center [469, 304] width 37 height 11
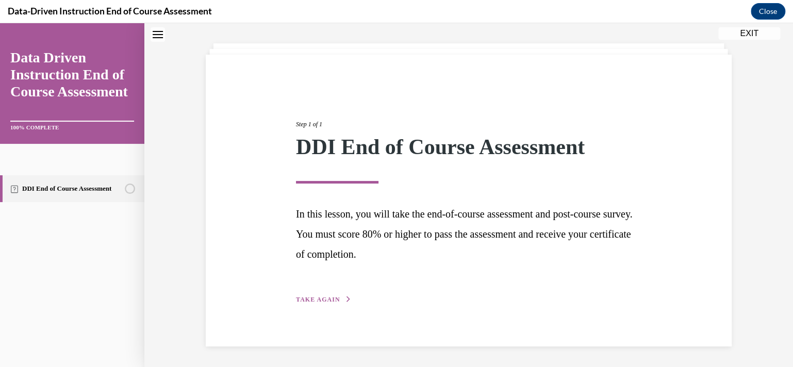
scroll to position [47, 0]
click at [329, 299] on span "TAKE AGAIN" at bounding box center [318, 300] width 44 height 7
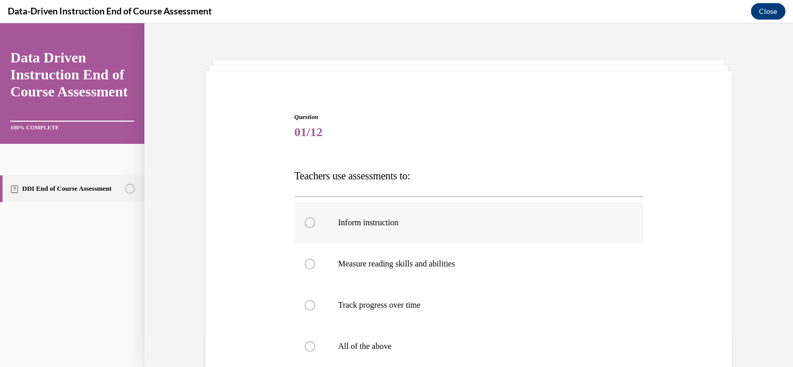
scroll to position [83, 0]
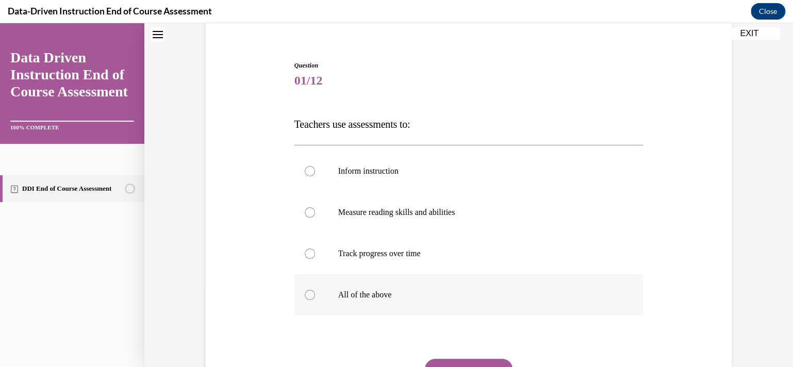
click at [389, 298] on p "All of the above" at bounding box center [478, 295] width 280 height 10
click at [315, 298] on input "All of the above" at bounding box center [310, 295] width 10 height 10
radio input "true"
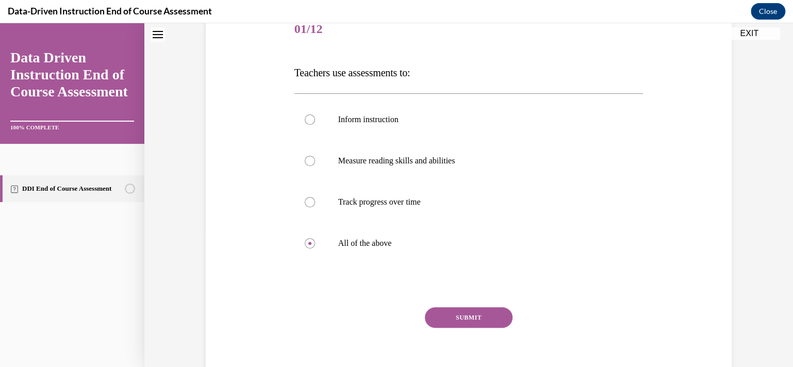
click at [487, 313] on button "SUBMIT" at bounding box center [469, 317] width 88 height 21
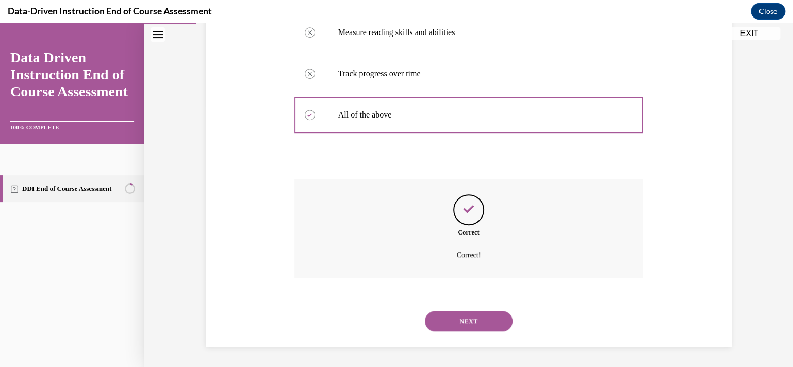
click at [489, 324] on button "NEXT" at bounding box center [469, 321] width 88 height 21
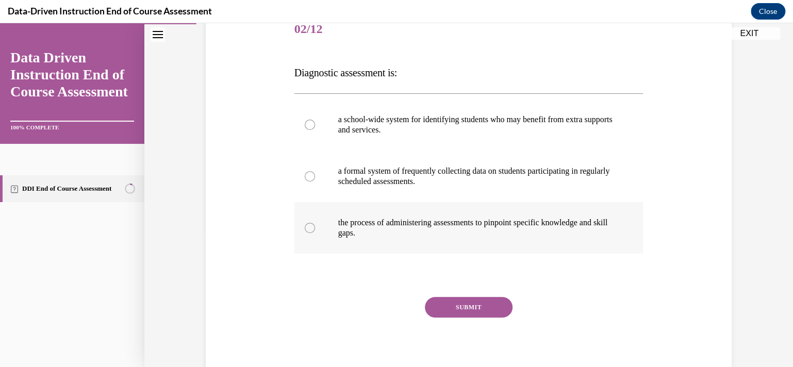
click at [574, 223] on p "the process of administering assessments to pinpoint specific knowledge and ski…" at bounding box center [478, 228] width 280 height 21
click at [315, 223] on input "the process of administering assessments to pinpoint specific knowledge and ski…" at bounding box center [310, 228] width 10 height 10
radio input "true"
click at [481, 305] on button "SUBMIT" at bounding box center [469, 307] width 88 height 21
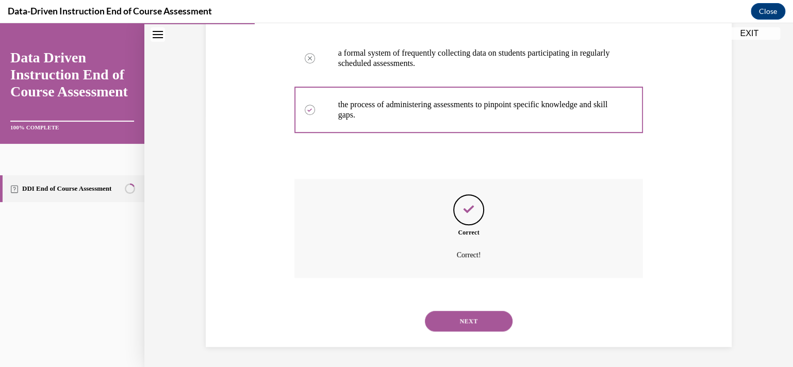
drag, startPoint x: 473, startPoint y: 313, endPoint x: 503, endPoint y: 238, distance: 81.2
click at [473, 311] on button "NEXT" at bounding box center [469, 321] width 88 height 21
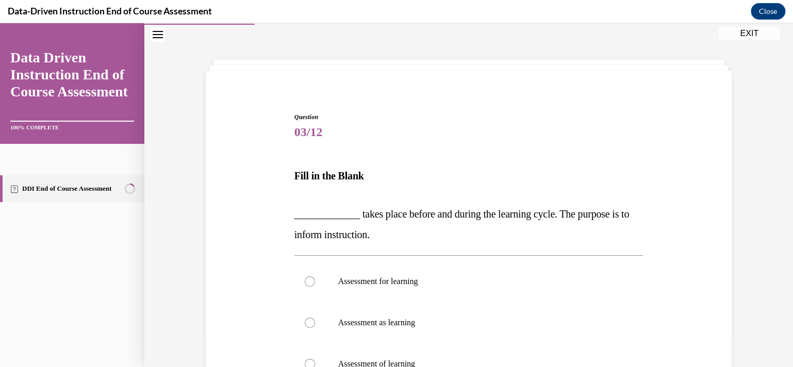
scroll to position [83, 0]
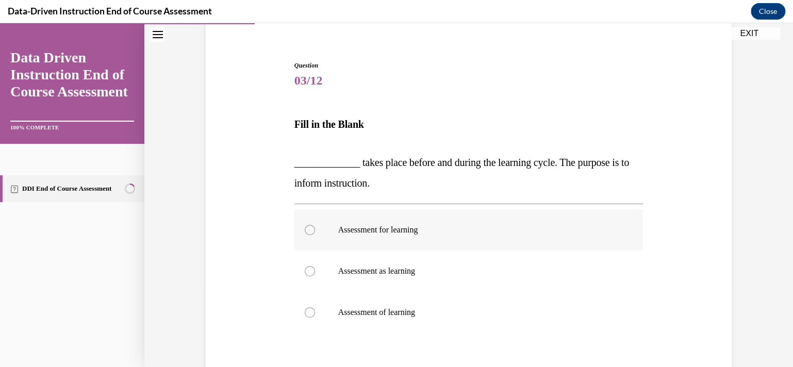
click at [404, 226] on p "Assessment for learning" at bounding box center [478, 230] width 280 height 10
click at [315, 226] on input "Assessment for learning" at bounding box center [310, 230] width 10 height 10
radio input "true"
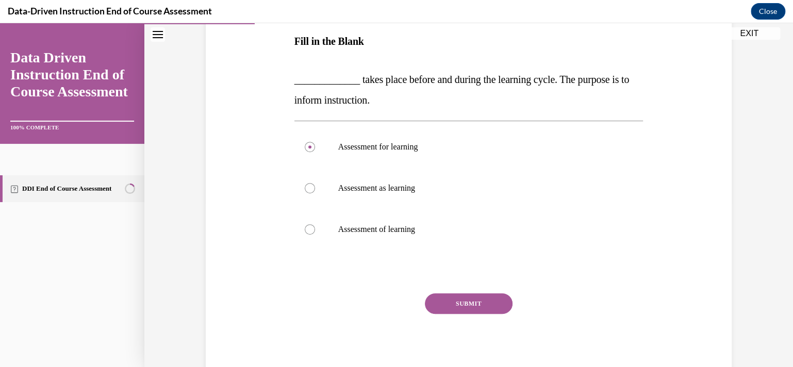
click at [443, 297] on button "SUBMIT" at bounding box center [469, 303] width 88 height 21
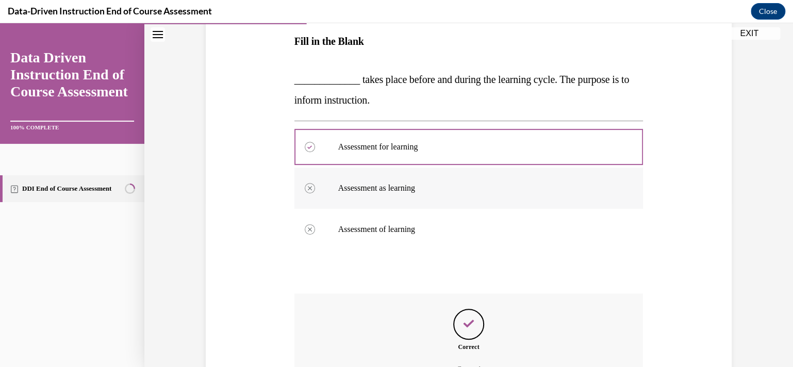
scroll to position [280, 0]
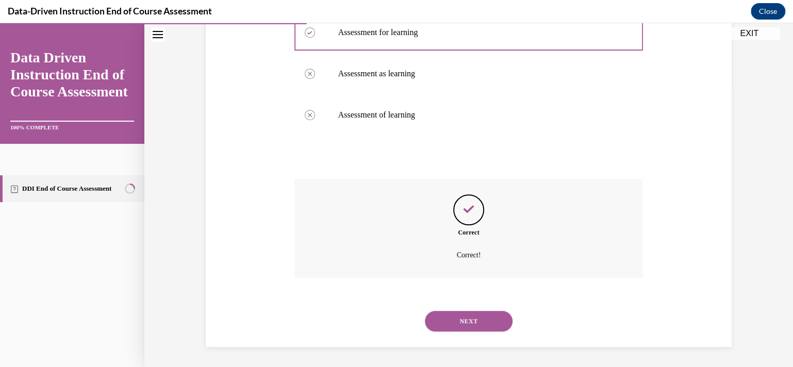
click at [493, 323] on button "NEXT" at bounding box center [469, 321] width 88 height 21
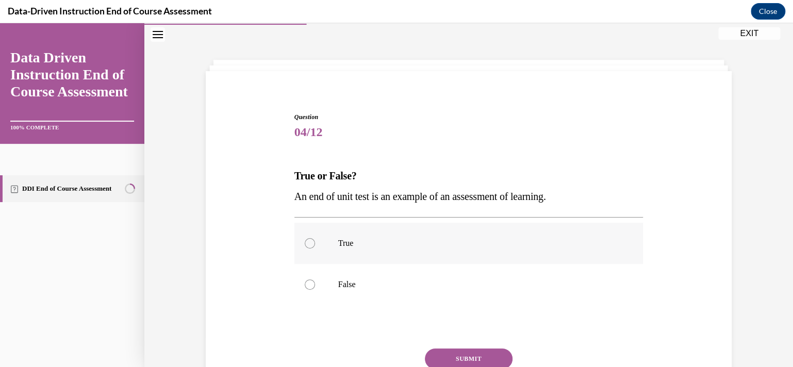
click at [312, 242] on label "True" at bounding box center [468, 243] width 349 height 41
click at [312, 242] on input "True" at bounding box center [310, 243] width 10 height 10
radio input "true"
drag, startPoint x: 472, startPoint y: 353, endPoint x: 474, endPoint y: 347, distance: 6.0
click at [472, 352] on button "SUBMIT" at bounding box center [469, 359] width 88 height 21
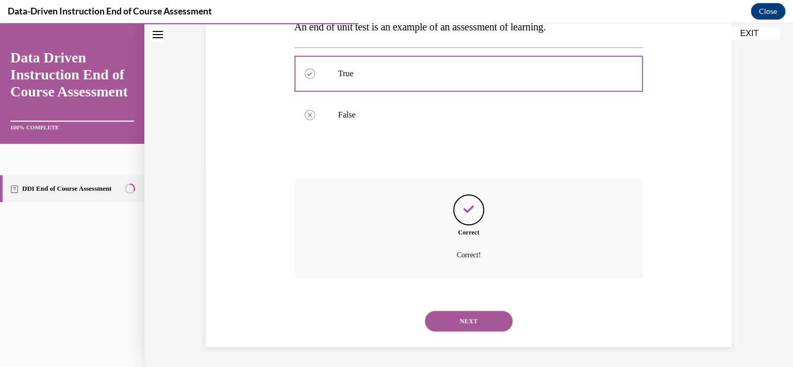
click at [491, 319] on button "NEXT" at bounding box center [469, 321] width 88 height 21
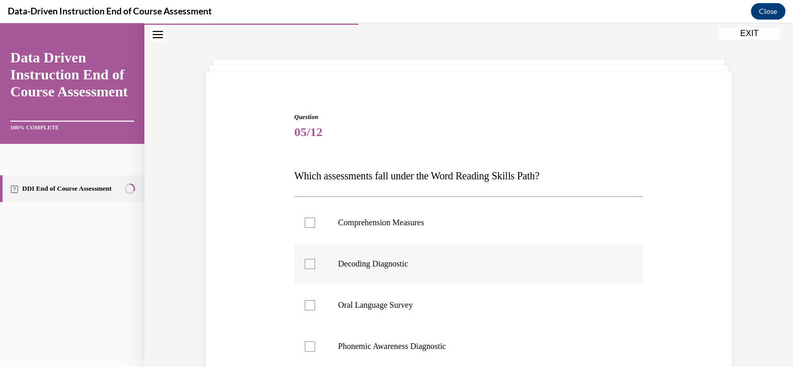
scroll to position [83, 0]
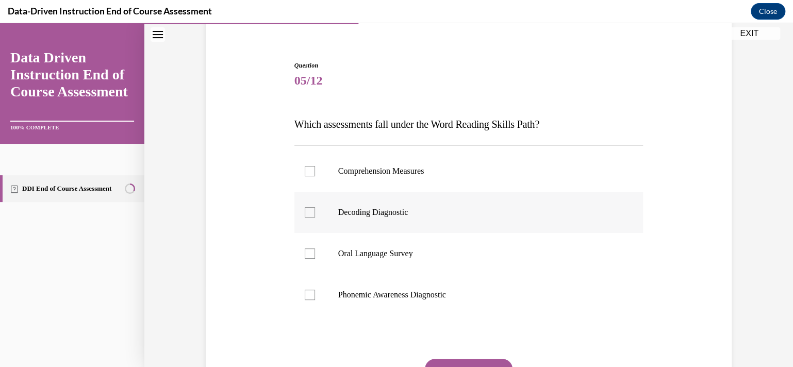
click at [407, 214] on p "Decoding Diagnostic" at bounding box center [478, 212] width 280 height 10
click at [315, 214] on input "Decoding Diagnostic" at bounding box center [310, 212] width 10 height 10
checkbox input "true"
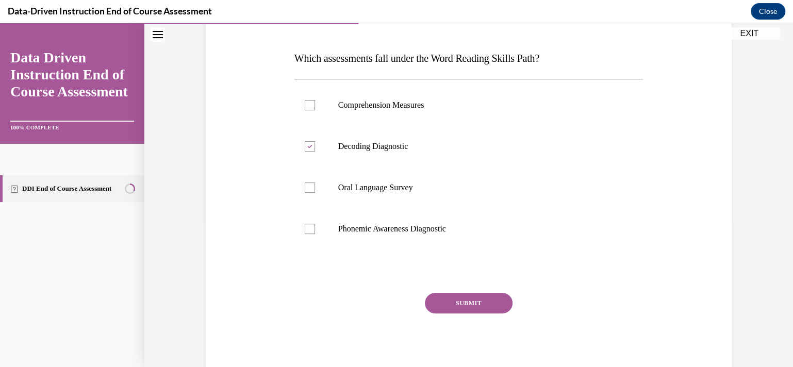
scroll to position [97, 0]
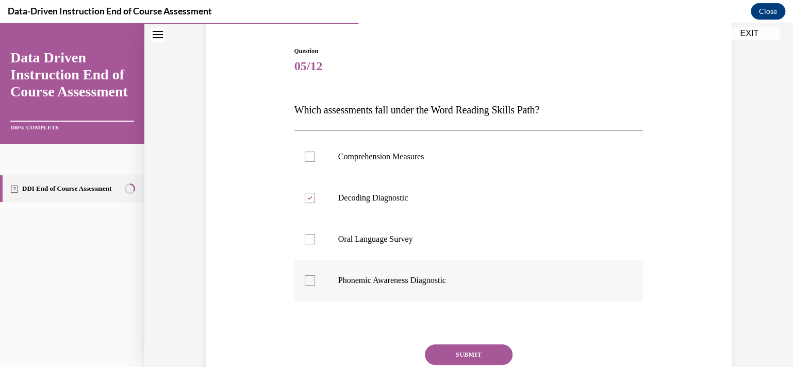
click at [406, 277] on p "Phonemic Awareness Diagnostic" at bounding box center [478, 280] width 280 height 10
click at [315, 277] on input "Phonemic Awareness Diagnostic" at bounding box center [310, 280] width 10 height 10
checkbox input "true"
click at [440, 348] on button "SUBMIT" at bounding box center [469, 355] width 88 height 21
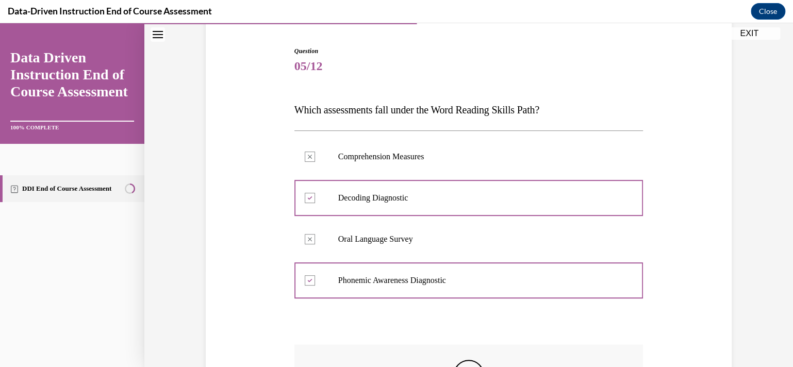
scroll to position [263, 0]
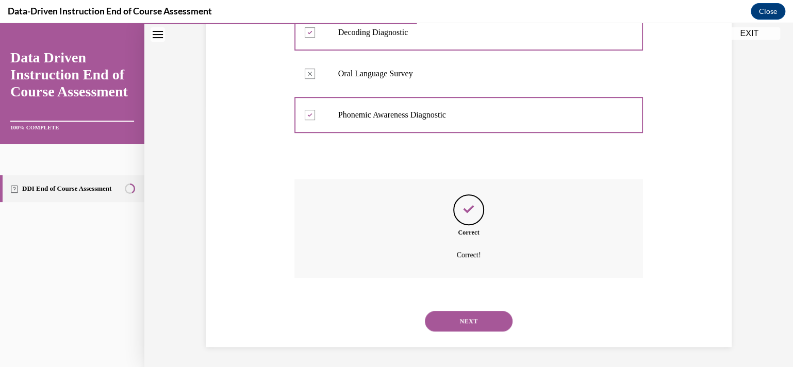
click at [486, 320] on button "NEXT" at bounding box center [469, 321] width 88 height 21
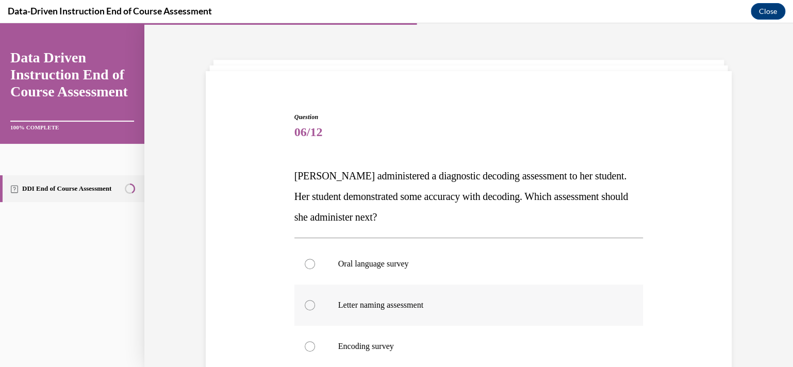
scroll to position [83, 0]
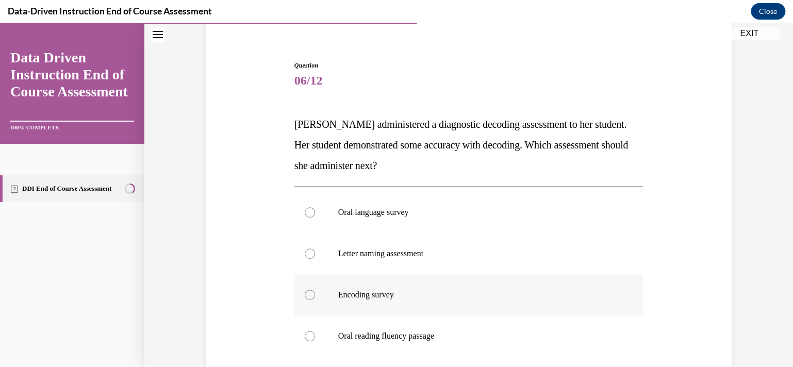
click at [387, 302] on label "Encoding survey" at bounding box center [468, 294] width 349 height 41
click at [315, 300] on input "Encoding survey" at bounding box center [310, 295] width 10 height 10
radio input "true"
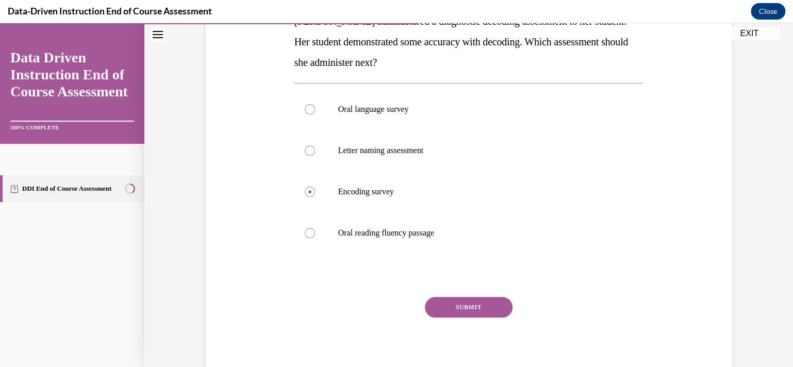
scroll to position [190, 0]
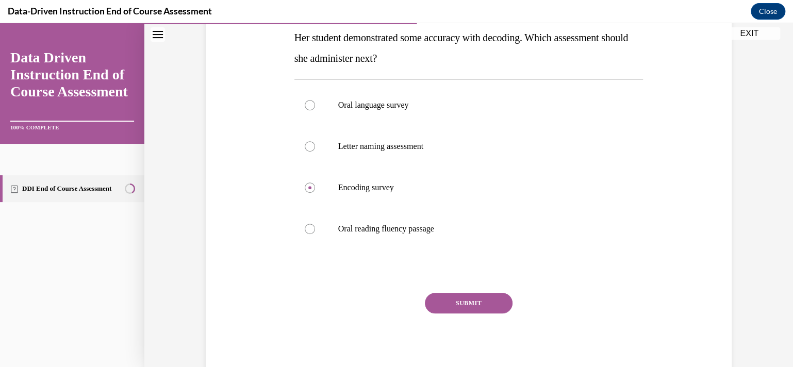
click at [454, 311] on button "SUBMIT" at bounding box center [469, 303] width 88 height 21
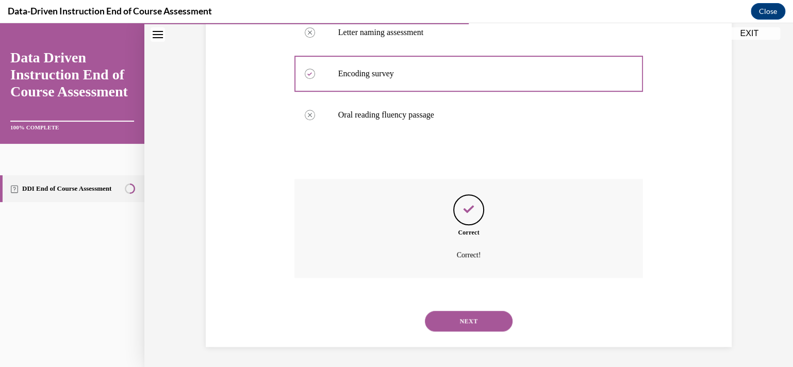
drag, startPoint x: 483, startPoint y: 319, endPoint x: 499, endPoint y: 302, distance: 23.7
click at [484, 319] on button "NEXT" at bounding box center [469, 321] width 88 height 21
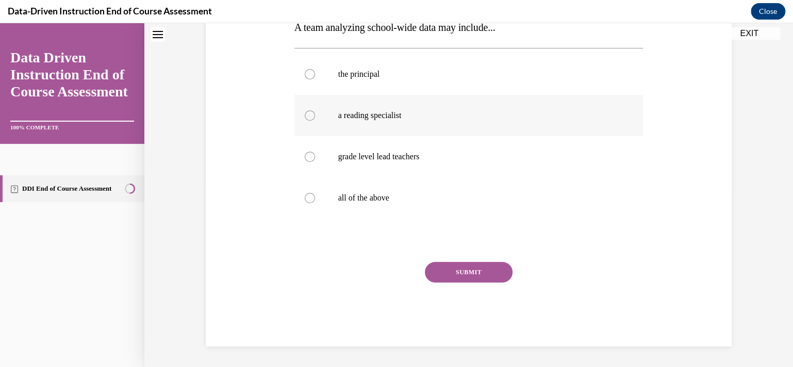
scroll to position [31, 0]
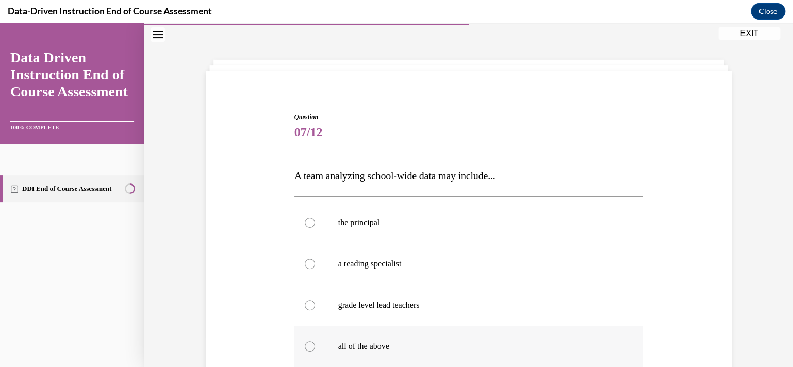
drag, startPoint x: 380, startPoint y: 347, endPoint x: 431, endPoint y: 327, distance: 55.2
click at [380, 346] on p "all of the above" at bounding box center [478, 346] width 280 height 10
click at [315, 346] on input "all of the above" at bounding box center [310, 346] width 10 height 10
radio input "true"
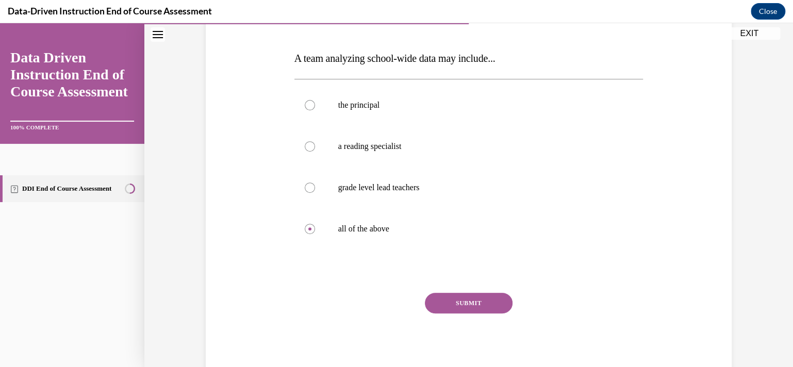
click at [460, 302] on button "SUBMIT" at bounding box center [469, 303] width 88 height 21
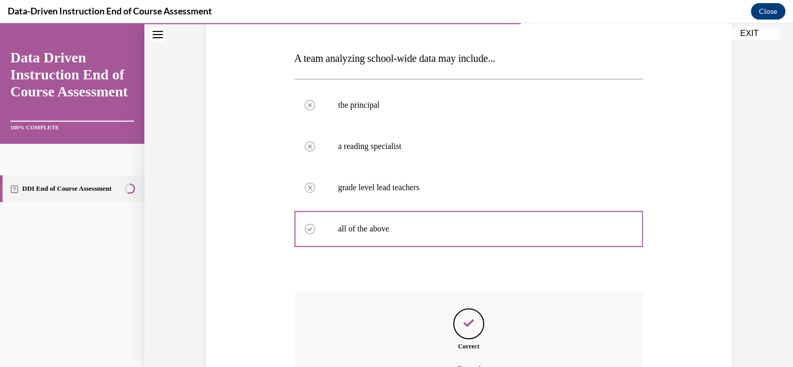
scroll to position [263, 0]
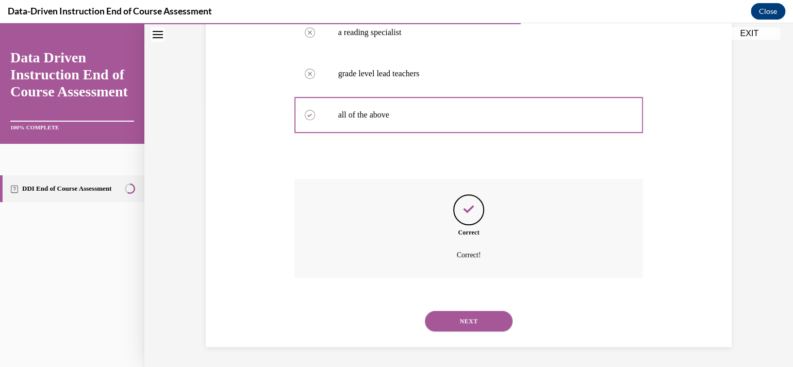
click at [494, 320] on button "NEXT" at bounding box center [469, 321] width 88 height 21
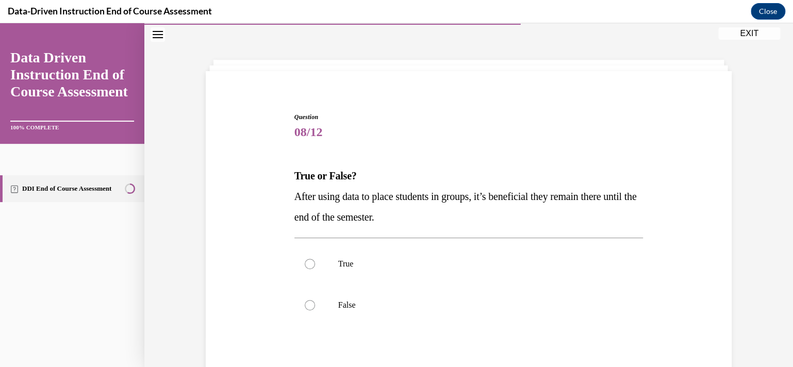
click at [494, 320] on label "False" at bounding box center [468, 305] width 349 height 41
click at [315, 310] on input "False" at bounding box center [310, 305] width 10 height 10
radio input "true"
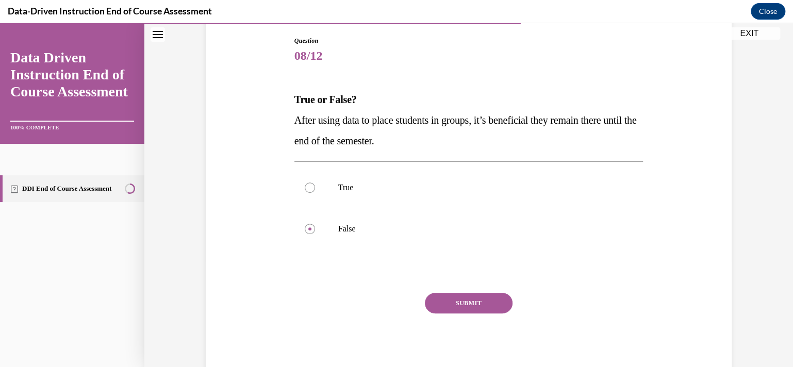
click at [511, 301] on div "SUBMIT" at bounding box center [468, 319] width 349 height 52
click at [497, 305] on button "SUBMIT" at bounding box center [469, 303] width 88 height 21
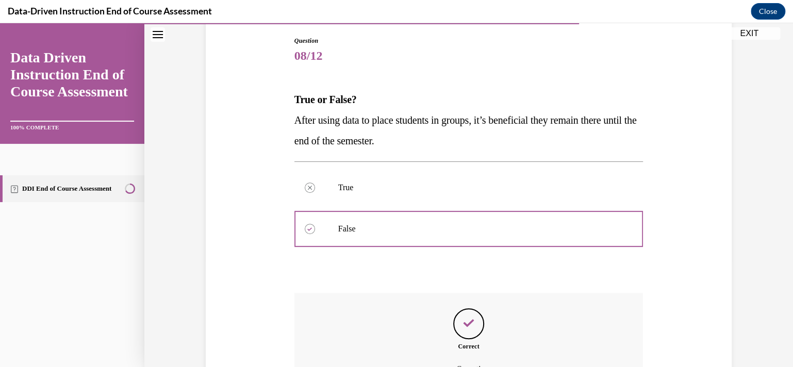
scroll to position [221, 0]
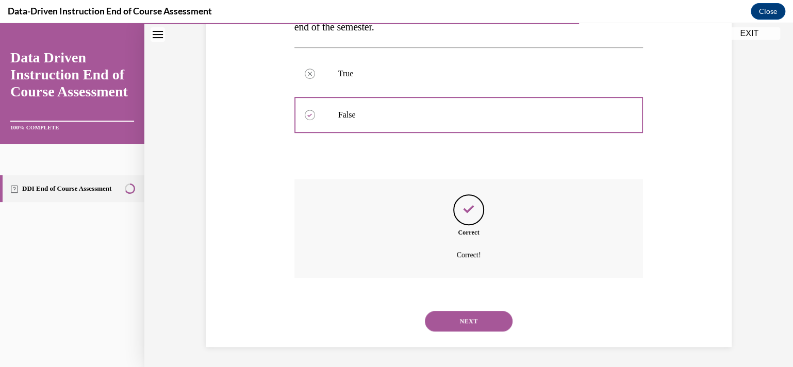
click at [466, 309] on div "NEXT" at bounding box center [468, 321] width 349 height 41
click at [466, 315] on button "NEXT" at bounding box center [469, 321] width 88 height 21
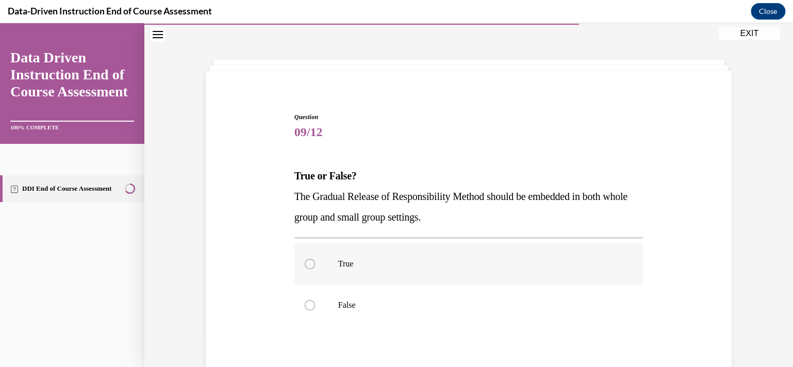
click at [465, 259] on p "True" at bounding box center [478, 264] width 280 height 10
click at [315, 259] on input "True" at bounding box center [310, 264] width 10 height 10
radio input "true"
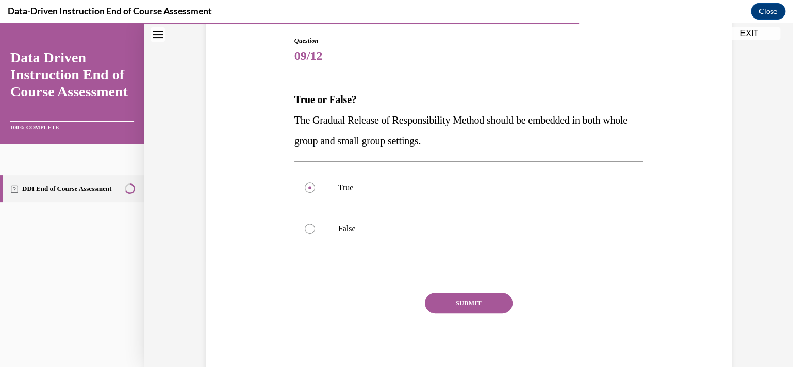
click at [480, 301] on button "SUBMIT" at bounding box center [469, 303] width 88 height 21
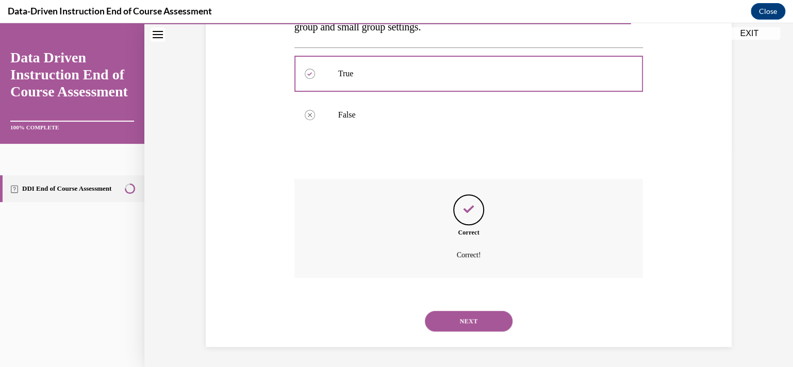
click at [480, 325] on button "NEXT" at bounding box center [469, 321] width 88 height 21
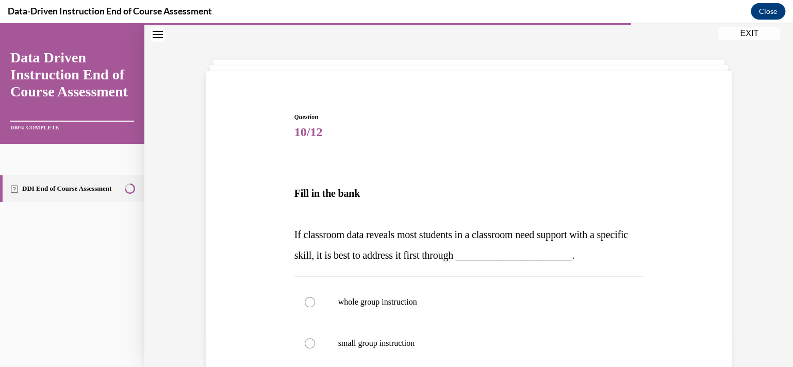
scroll to position [134, 0]
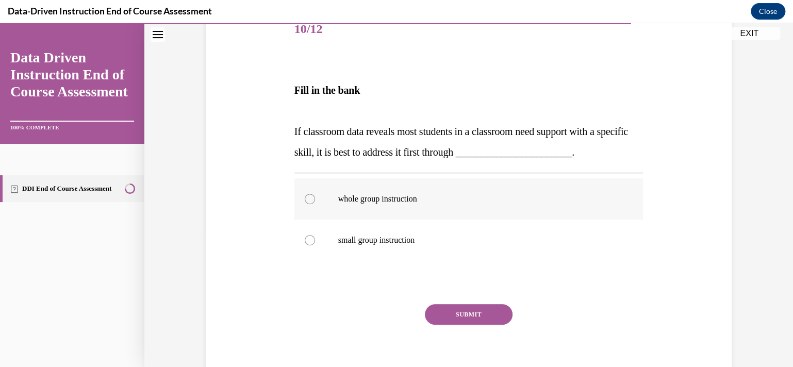
click at [433, 186] on label "whole group instruction" at bounding box center [468, 198] width 349 height 41
click at [315, 194] on input "whole group instruction" at bounding box center [310, 199] width 10 height 10
radio input "true"
click at [478, 313] on button "SUBMIT" at bounding box center [469, 314] width 88 height 21
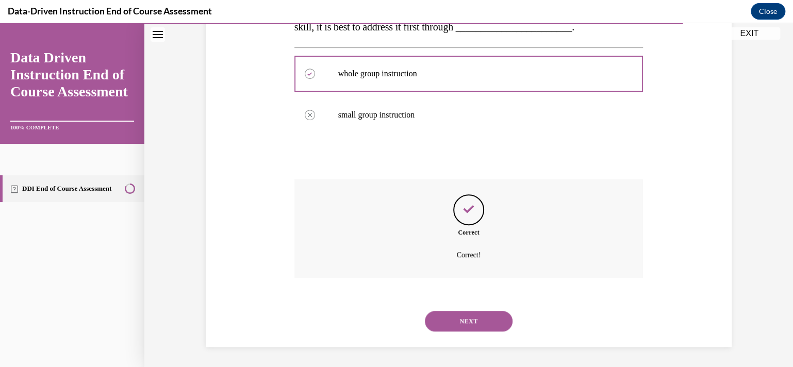
click at [478, 324] on button "NEXT" at bounding box center [469, 321] width 88 height 21
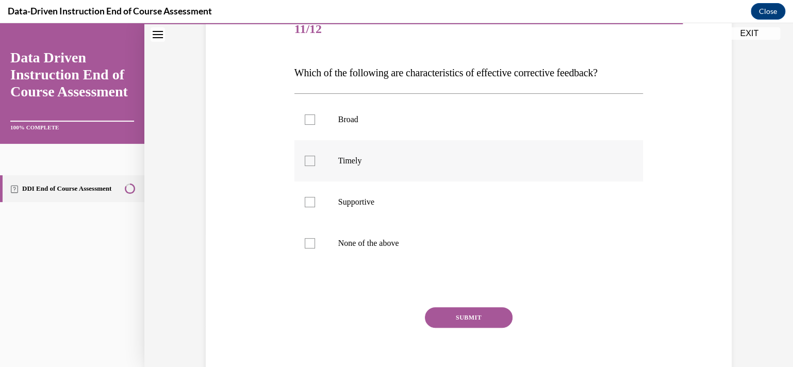
click at [347, 162] on p "Timely" at bounding box center [478, 161] width 280 height 10
click at [315, 162] on input "Timely" at bounding box center [310, 161] width 10 height 10
checkbox input "true"
click at [438, 325] on button "SUBMIT" at bounding box center [469, 317] width 88 height 21
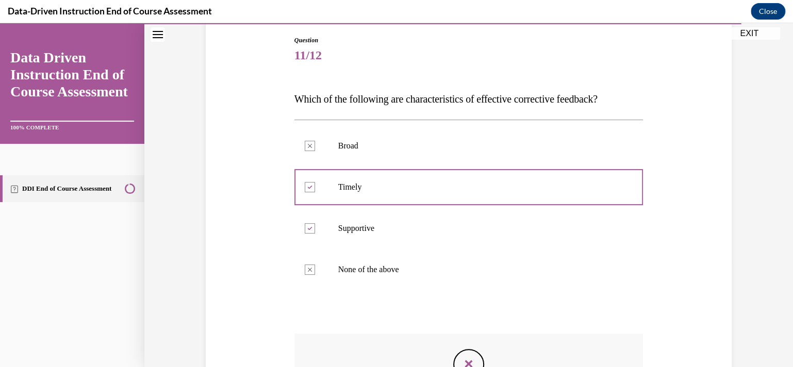
scroll to position [263, 0]
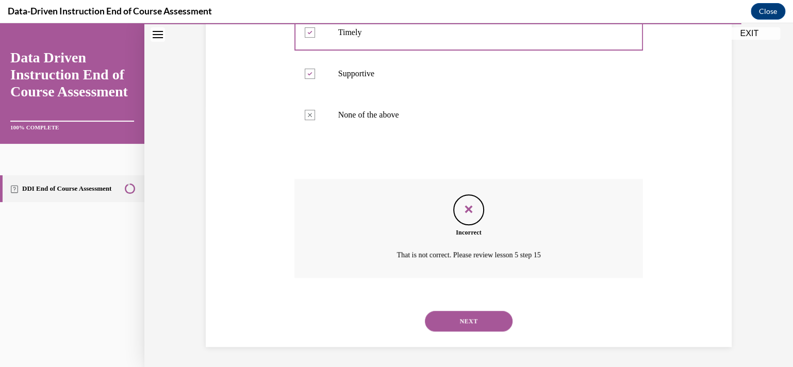
drag, startPoint x: 476, startPoint y: 333, endPoint x: 485, endPoint y: 323, distance: 14.2
click at [477, 331] on div "NEXT" at bounding box center [468, 321] width 349 height 41
click at [484, 323] on button "NEXT" at bounding box center [469, 321] width 88 height 21
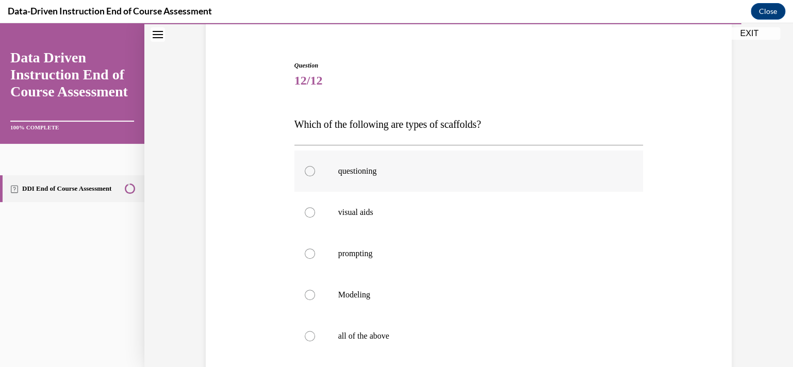
scroll to position [134, 0]
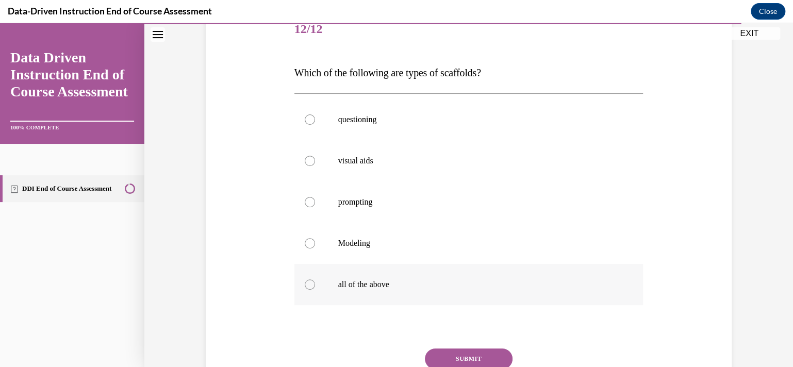
click at [382, 285] on p "all of the above" at bounding box center [478, 285] width 280 height 10
click at [315, 285] on input "all of the above" at bounding box center [310, 285] width 10 height 10
radio input "true"
click at [463, 355] on button "SUBMIT" at bounding box center [469, 359] width 88 height 21
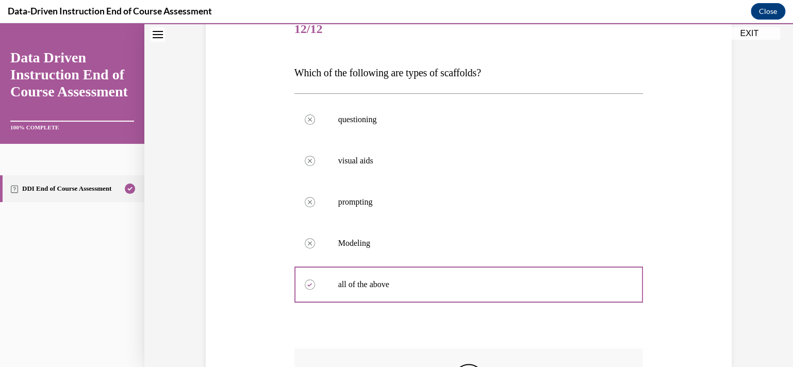
scroll to position [304, 0]
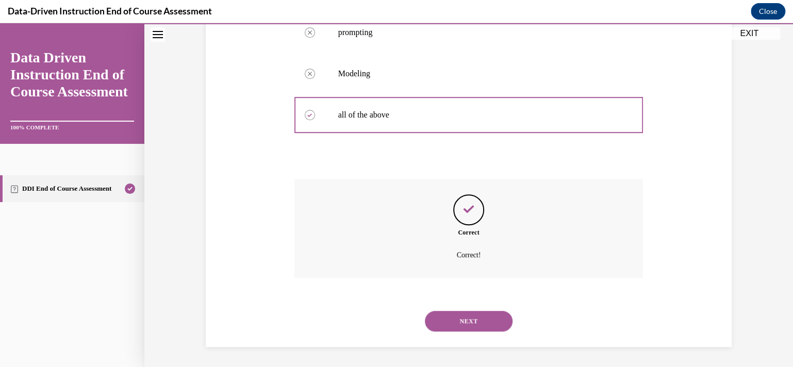
drag, startPoint x: 471, startPoint y: 319, endPoint x: 469, endPoint y: 312, distance: 7.5
click at [470, 316] on button "NEXT" at bounding box center [469, 321] width 88 height 21
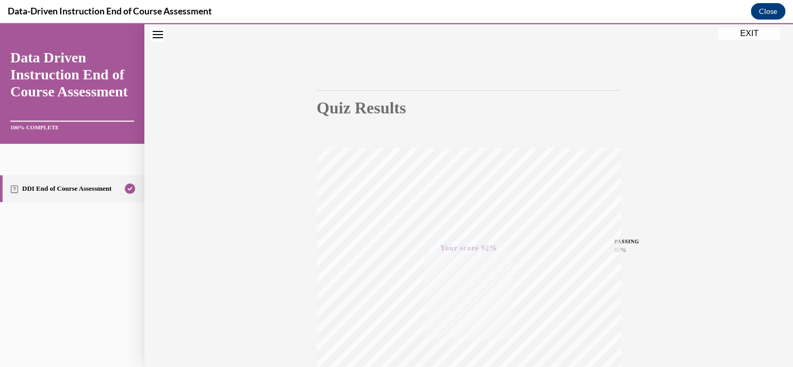
scroll to position [48, 0]
click at [744, 30] on button "EXIT" at bounding box center [749, 33] width 62 height 12
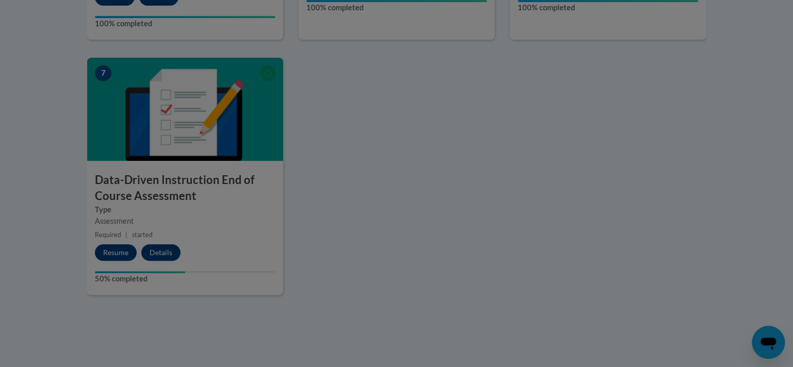
scroll to position [0, 0]
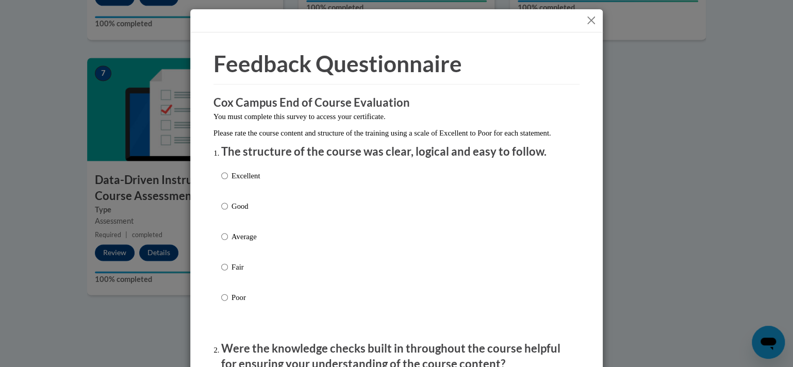
click at [262, 221] on div "Excellent Good Average Fair Poor" at bounding box center [396, 249] width 351 height 168
click at [237, 212] on p "Good" at bounding box center [246, 206] width 28 height 11
click at [228, 212] on input "Good" at bounding box center [224, 206] width 7 height 11
radio input "true"
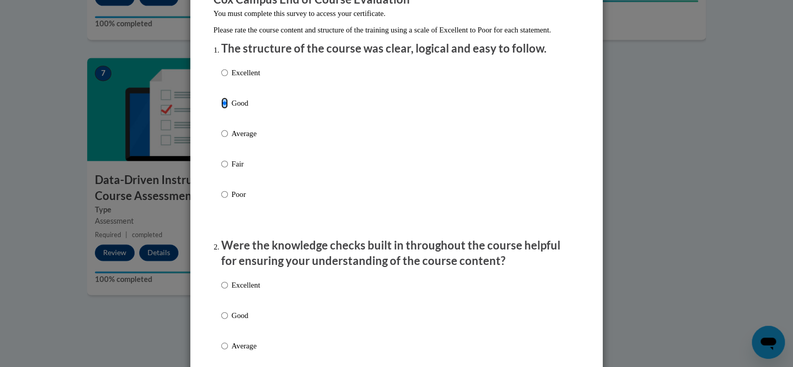
scroll to position [155, 0]
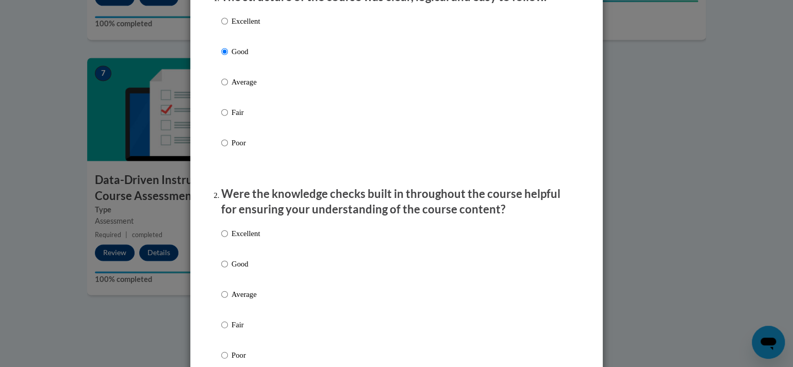
click at [232, 270] on p "Good" at bounding box center [246, 263] width 28 height 11
click at [228, 270] on input "Good" at bounding box center [224, 263] width 7 height 11
radio input "true"
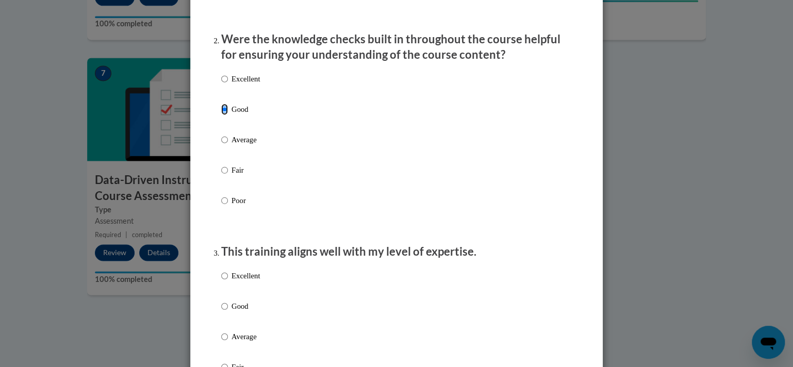
scroll to position [361, 0]
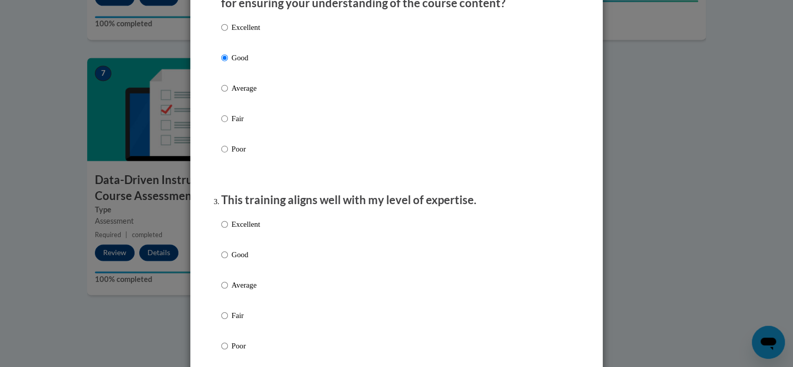
click at [233, 260] on p "Good" at bounding box center [246, 254] width 28 height 11
click at [228, 260] on input "Good" at bounding box center [224, 254] width 7 height 11
radio input "true"
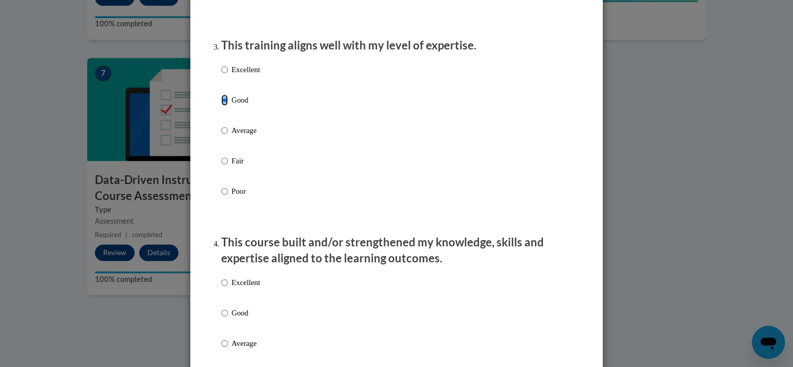
scroll to position [619, 0]
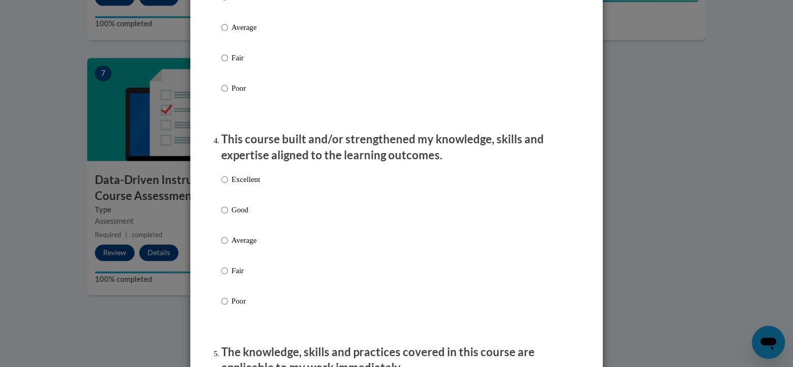
click at [232, 216] on p "Good" at bounding box center [246, 209] width 28 height 11
click at [228, 216] on input "Good" at bounding box center [224, 209] width 7 height 11
radio input "true"
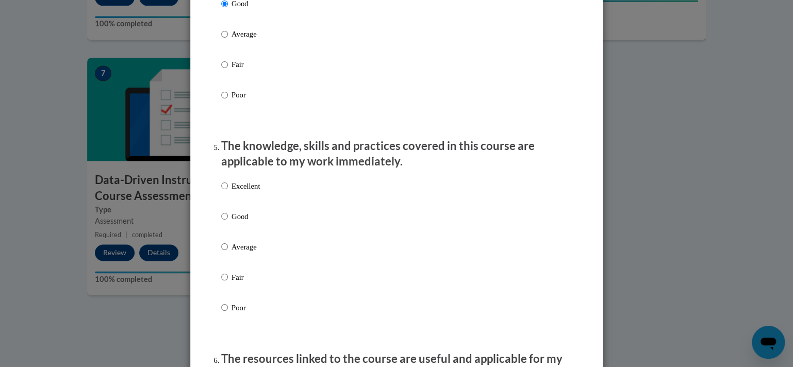
click at [240, 222] on p "Good" at bounding box center [246, 215] width 28 height 11
click at [228, 222] on input "Good" at bounding box center [224, 215] width 7 height 11
radio input "true"
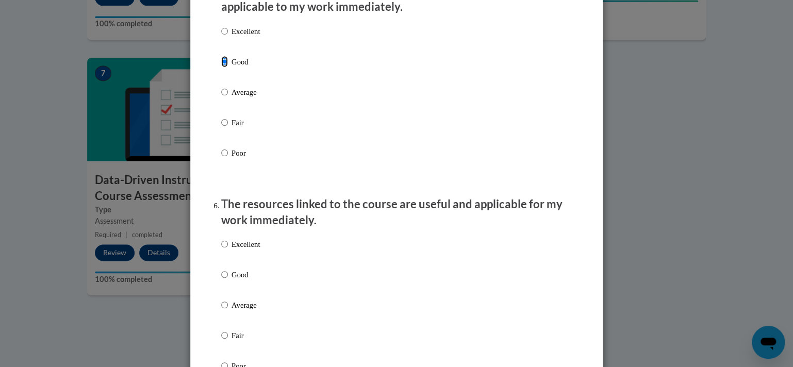
scroll to position [1083, 0]
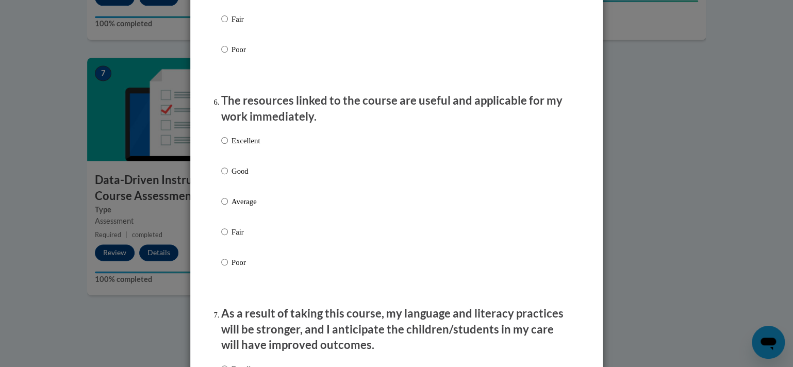
click at [237, 177] on p "Good" at bounding box center [246, 171] width 28 height 11
click at [228, 177] on input "Good" at bounding box center [224, 171] width 7 height 11
radio input "true"
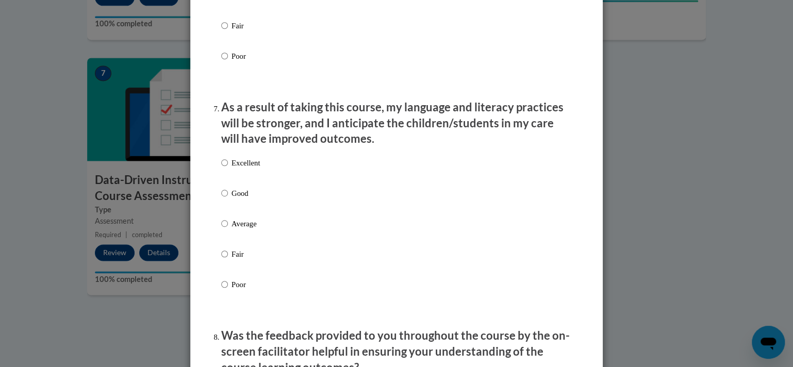
click at [245, 199] on p "Good" at bounding box center [246, 193] width 28 height 11
click at [228, 199] on input "Good" at bounding box center [224, 193] width 7 height 11
radio input "true"
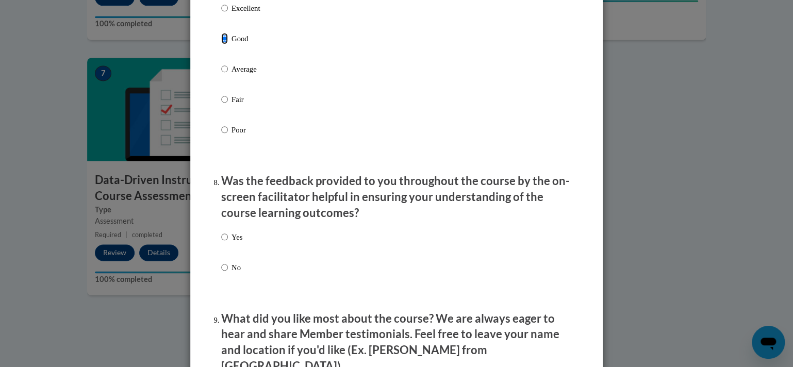
scroll to position [1496, 0]
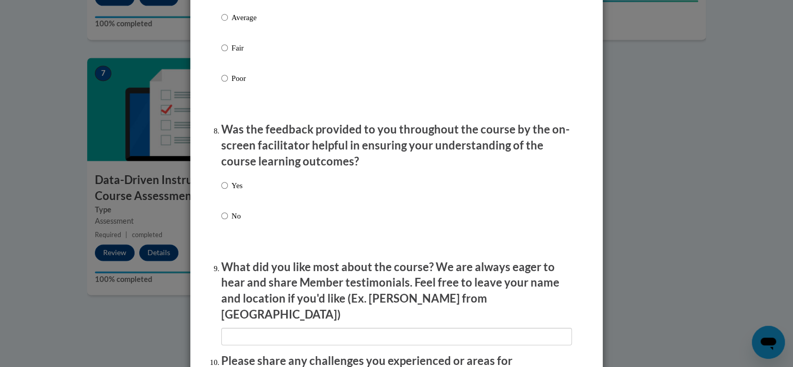
click at [241, 201] on div "Yes No" at bounding box center [396, 213] width 351 height 77
click at [233, 191] on p "Yes" at bounding box center [237, 185] width 11 height 11
click at [228, 191] on input "Yes" at bounding box center [224, 185] width 7 height 11
radio input "true"
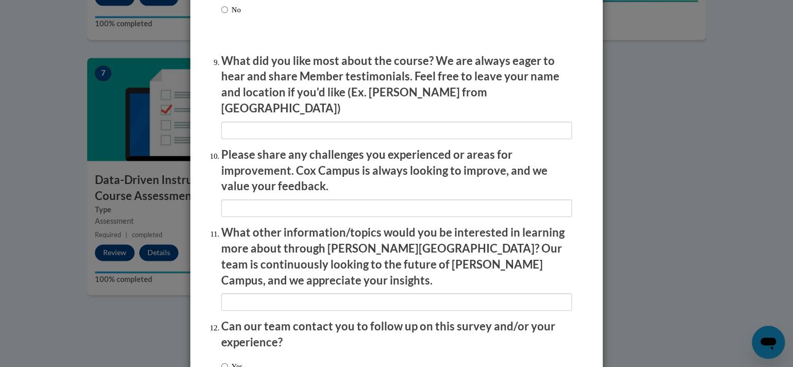
scroll to position [1780, 0]
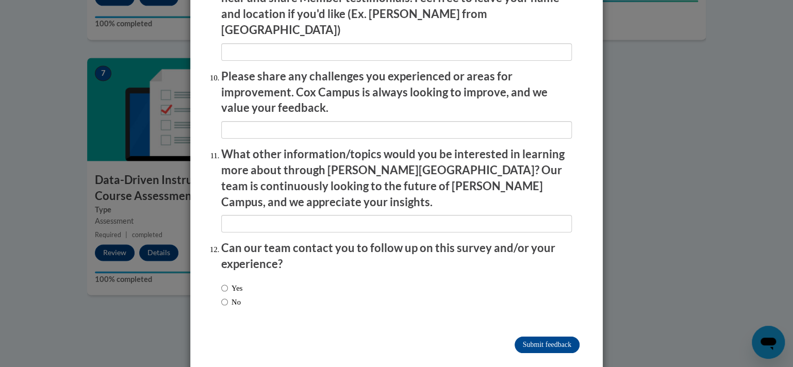
click at [233, 297] on label "No" at bounding box center [231, 302] width 20 height 11
click at [228, 297] on input "No" at bounding box center [224, 302] width 7 height 11
radio input "true"
click at [528, 337] on input "Submit feedback" at bounding box center [547, 345] width 65 height 17
